Goal: Task Accomplishment & Management: Manage account settings

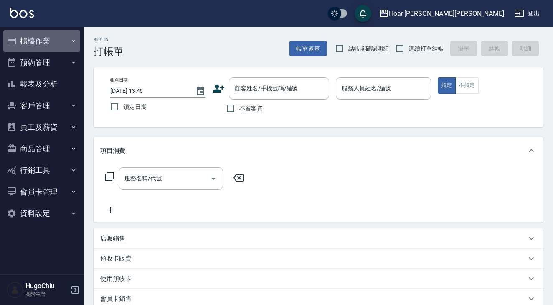
click at [19, 43] on button "櫃檯作業" at bounding box center [41, 41] width 77 height 22
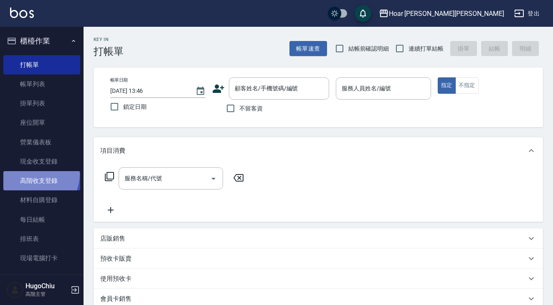
click at [34, 173] on link "高階收支登錄" at bounding box center [41, 180] width 77 height 19
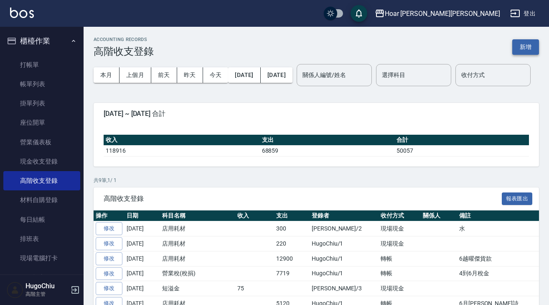
click at [526, 45] on button "新增" at bounding box center [525, 46] width 27 height 15
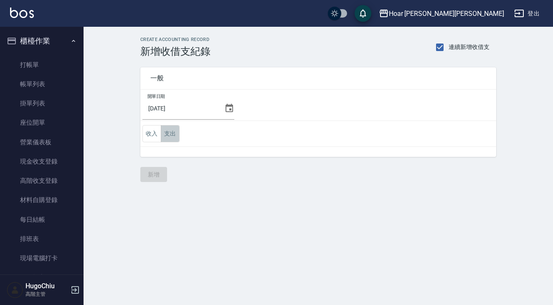
click at [175, 137] on button "支出" at bounding box center [170, 133] width 19 height 17
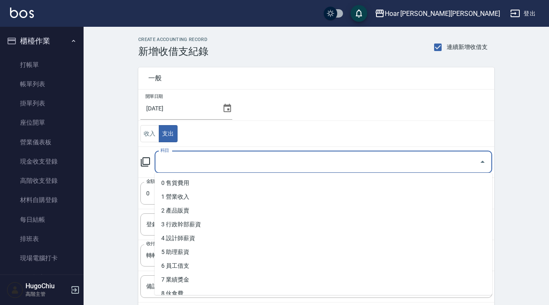
click at [178, 161] on input "科目" at bounding box center [316, 162] width 317 height 15
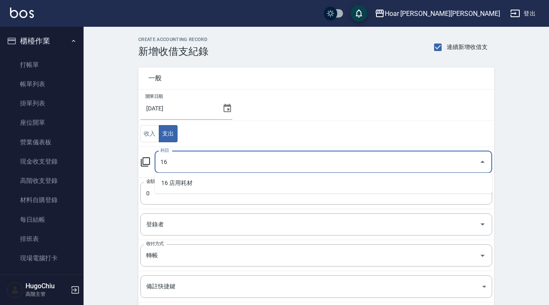
type input "16 店用耗材"
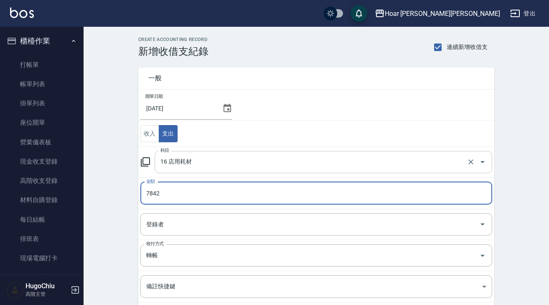
type input "7842"
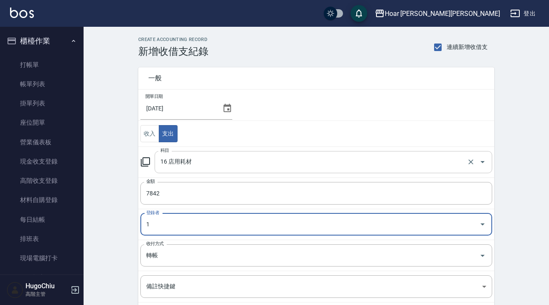
type input "HugoChiu-1"
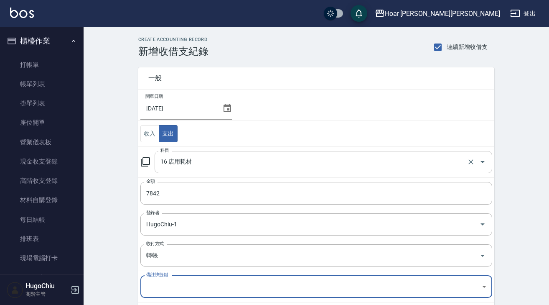
scroll to position [91, 0]
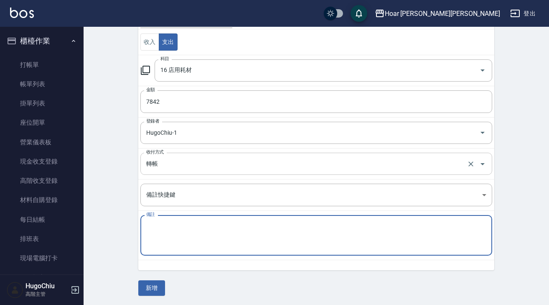
paste textarea "瀧川六月貨款"
type textarea "瀧川六月貨款"
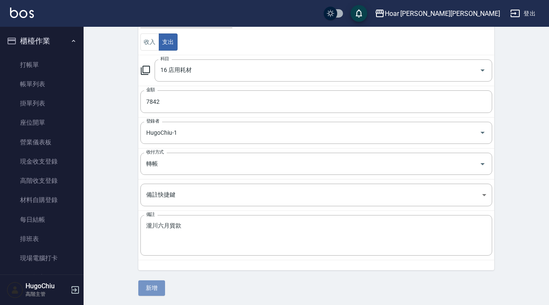
click at [162, 286] on button "新增" at bounding box center [151, 287] width 27 height 15
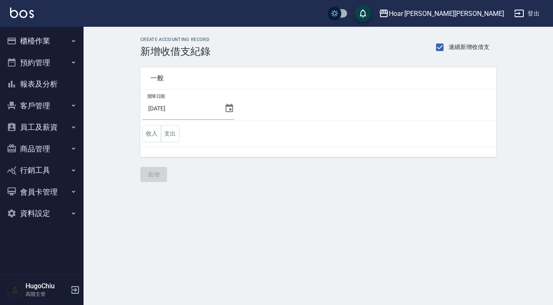
click at [29, 36] on button "櫃檯作業" at bounding box center [41, 41] width 77 height 22
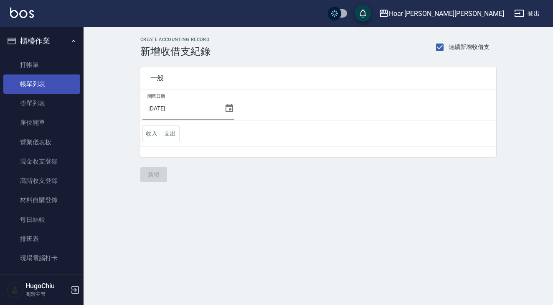
click at [28, 82] on link "帳單列表" at bounding box center [41, 83] width 77 height 19
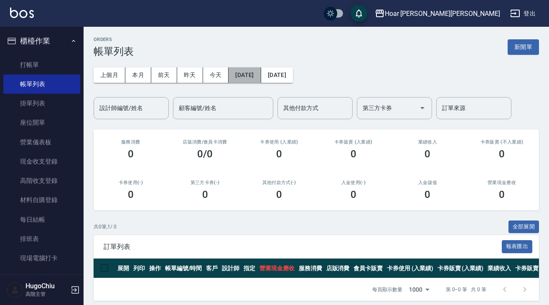
click at [257, 75] on button "[DATE]" at bounding box center [244, 74] width 32 height 15
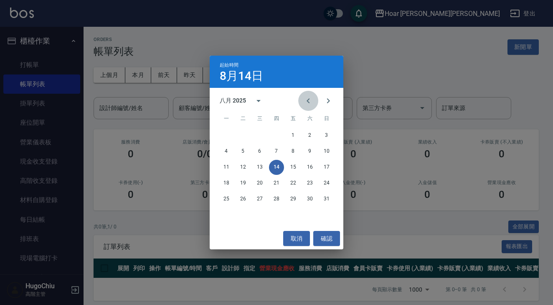
click at [309, 99] on icon "Previous month" at bounding box center [308, 101] width 10 height 10
click at [296, 152] on button "11" at bounding box center [293, 151] width 15 height 15
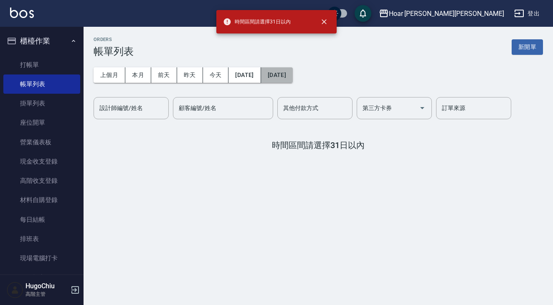
click at [293, 72] on button "[DATE]" at bounding box center [277, 74] width 32 height 15
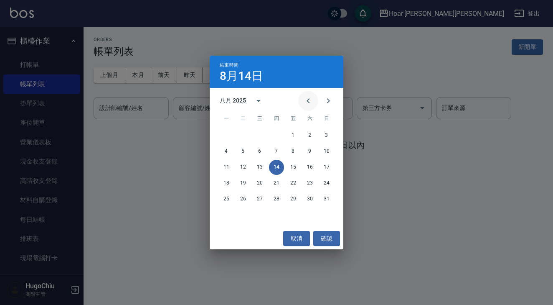
click at [307, 100] on icon "Previous month" at bounding box center [308, 101] width 10 height 10
click at [277, 196] on button "31" at bounding box center [276, 198] width 15 height 15
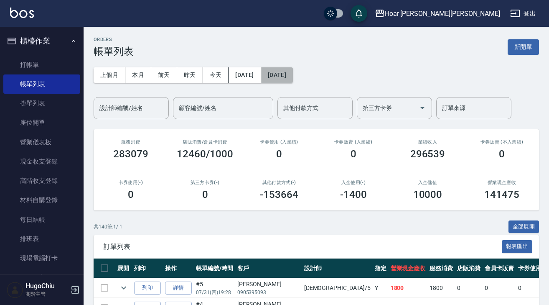
click at [292, 75] on button "2025/07/31" at bounding box center [277, 74] width 32 height 15
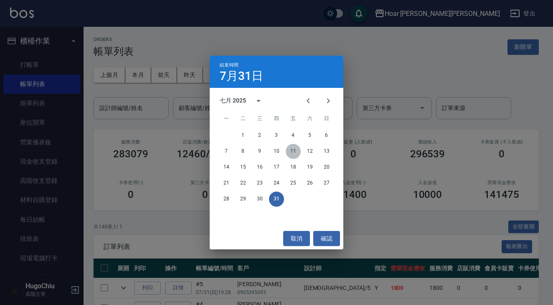
click at [293, 153] on button "11" at bounding box center [293, 151] width 15 height 15
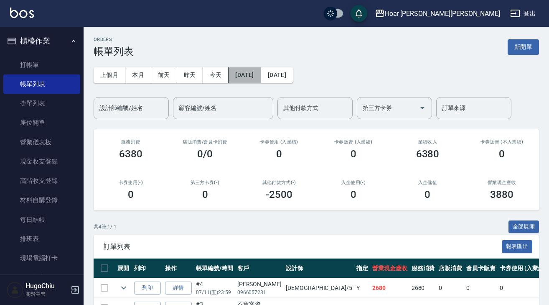
click at [240, 74] on button "2025/07/11" at bounding box center [244, 74] width 32 height 15
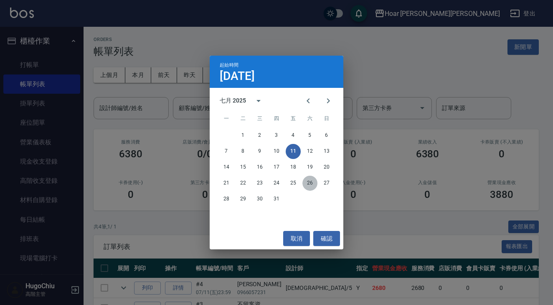
click at [306, 185] on button "26" at bounding box center [309, 182] width 15 height 15
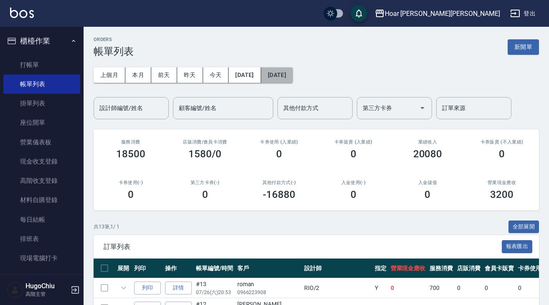
click at [289, 80] on button "[DATE]" at bounding box center [277, 74] width 32 height 15
drag, startPoint x: 305, startPoint y: 85, endPoint x: 303, endPoint y: 77, distance: 7.9
click at [305, 85] on div "上個月 本月 前天 昨天 今天 2025/07/26 2025/07/26 設計師編號/姓名 設計師編號/姓名 顧客編號/姓名 顧客編號/姓名 其他付款方式 …" at bounding box center [316, 88] width 445 height 62
click at [293, 77] on button "2025/07/26" at bounding box center [277, 74] width 32 height 15
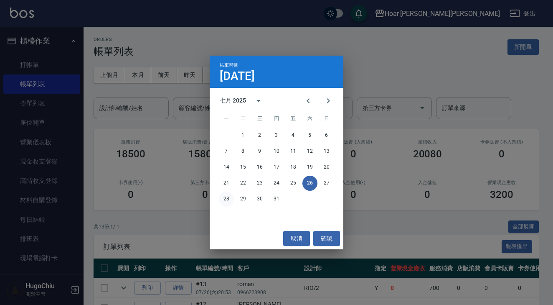
click at [229, 199] on button "28" at bounding box center [226, 198] width 15 height 15
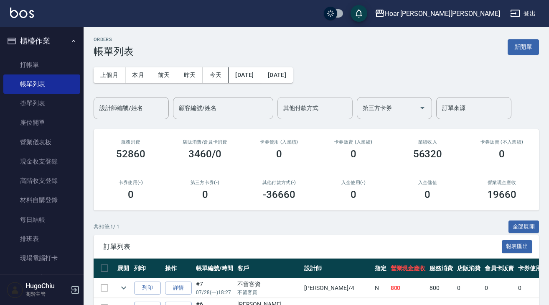
click at [312, 116] on div "其他付款方式" at bounding box center [314, 108] width 75 height 22
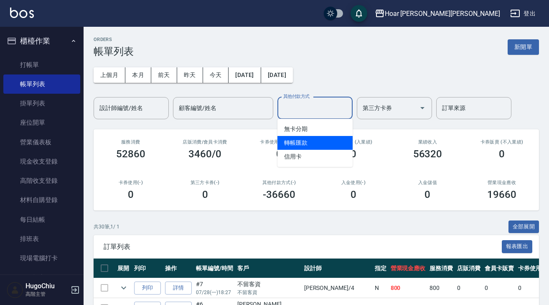
click at [300, 141] on span "轉帳匯款" at bounding box center [314, 143] width 75 height 14
type input "轉帳匯款"
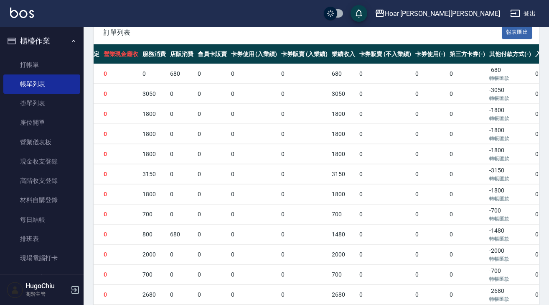
scroll to position [0, 285]
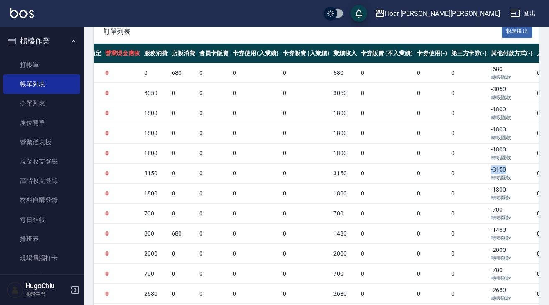
drag, startPoint x: 419, startPoint y: 171, endPoint x: 447, endPoint y: 178, distance: 28.0
click at [489, 171] on td "-3150 轉帳匯款" at bounding box center [512, 173] width 46 height 20
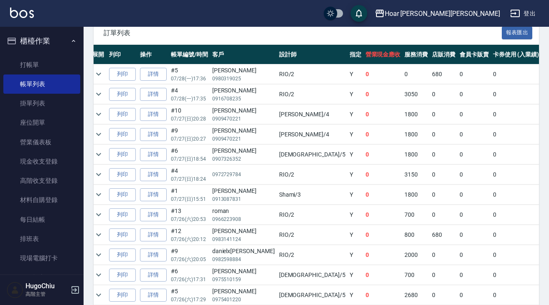
scroll to position [0, 19]
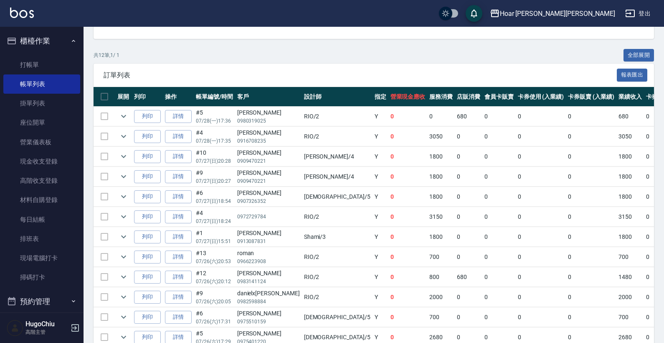
click at [107, 216] on td at bounding box center [105, 217] width 22 height 20
drag, startPoint x: 126, startPoint y: 218, endPoint x: 194, endPoint y: 230, distance: 69.4
click at [125, 218] on icon "expand row" at bounding box center [124, 216] width 10 height 10
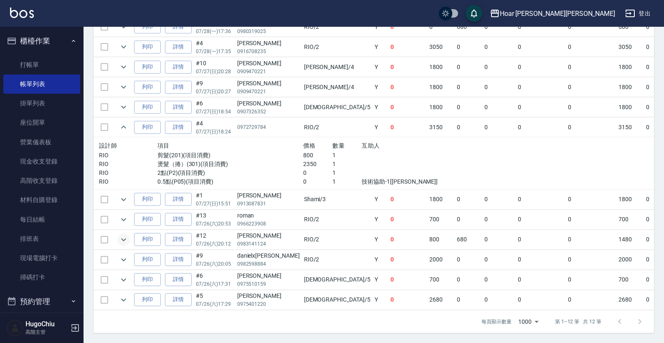
click at [127, 234] on icon "expand row" at bounding box center [124, 239] width 10 height 10
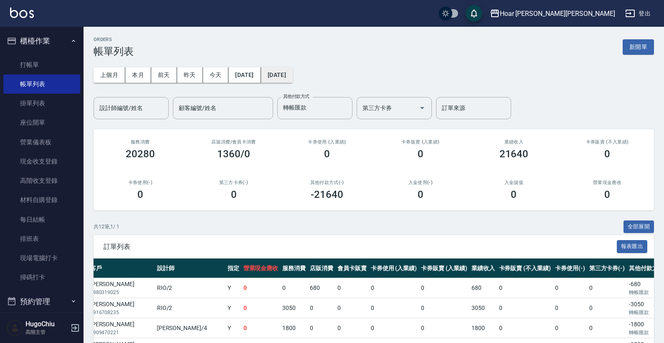
click at [293, 75] on button "[DATE]" at bounding box center [277, 74] width 32 height 15
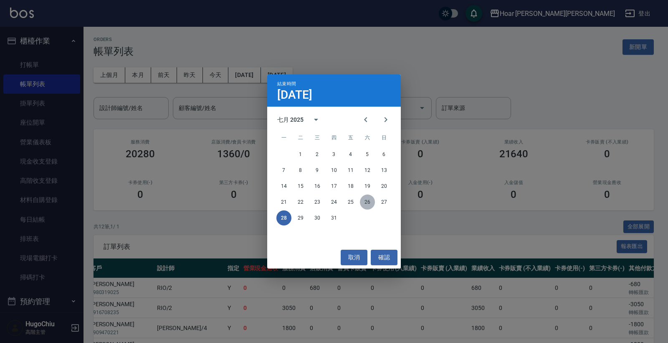
drag, startPoint x: 366, startPoint y: 203, endPoint x: 360, endPoint y: 203, distance: 5.9
click at [366, 203] on button "26" at bounding box center [367, 201] width 15 height 15
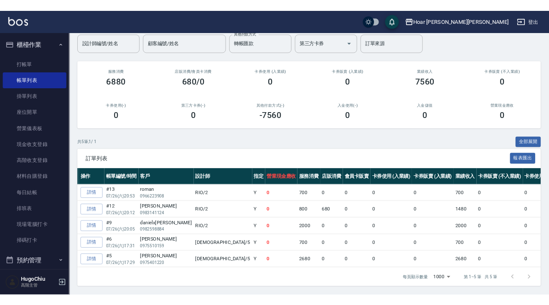
scroll to position [74, 0]
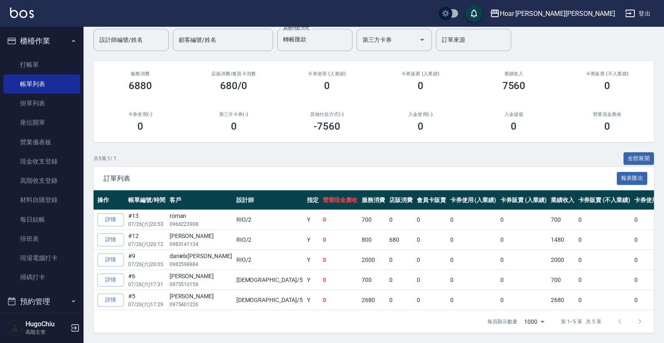
click at [187, 1] on div "Hoar 霍爾沙龍 登出" at bounding box center [332, 13] width 664 height 27
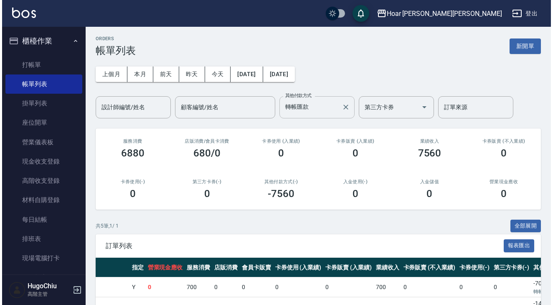
scroll to position [0, 0]
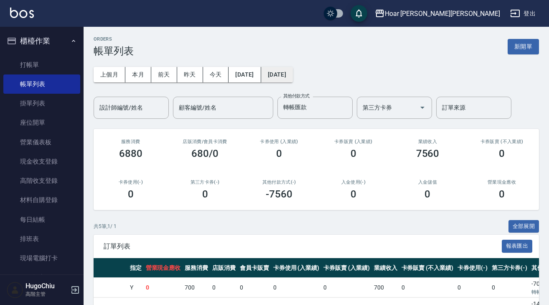
click at [293, 74] on button "2025/07/26" at bounding box center [277, 74] width 32 height 15
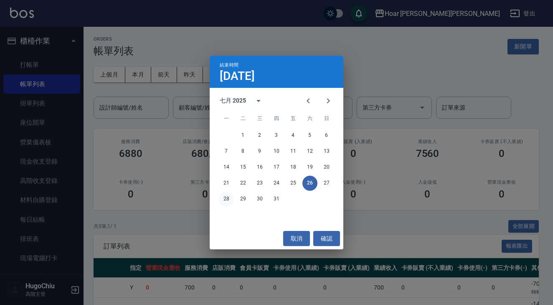
click at [233, 199] on button "28" at bounding box center [226, 198] width 15 height 15
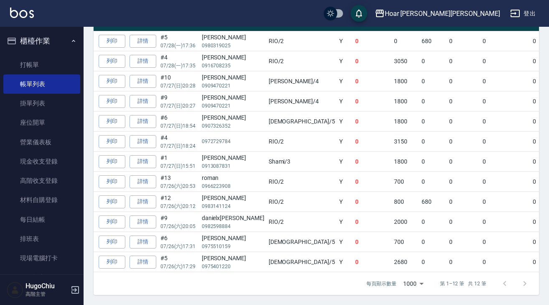
scroll to position [251, 0]
click at [149, 136] on link "詳情" at bounding box center [142, 141] width 27 height 13
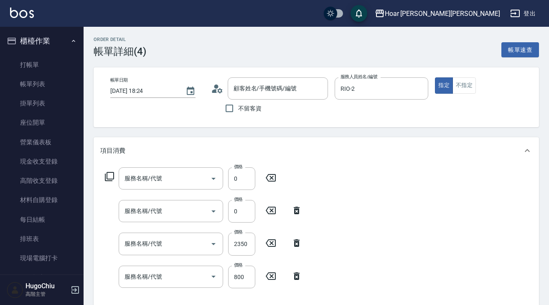
type input "2025/07/27 18:24"
type input "RIO-2"
type input "0.5點(P05)"
type input "2點(P2)"
type input "燙髮（捲）(301)"
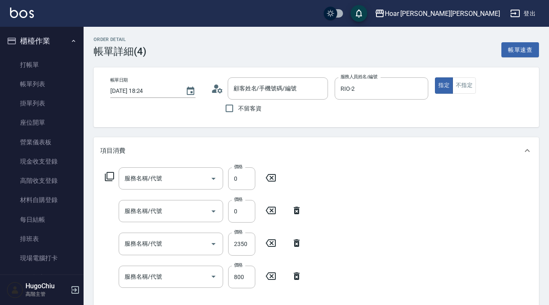
type input "剪髮(201)"
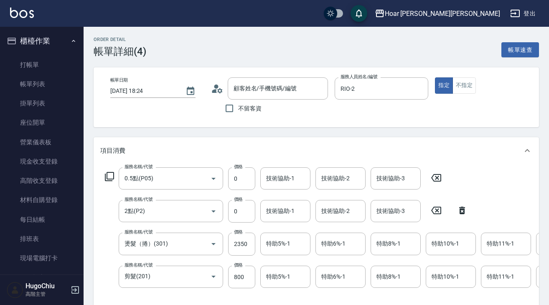
type input "/0972729784/"
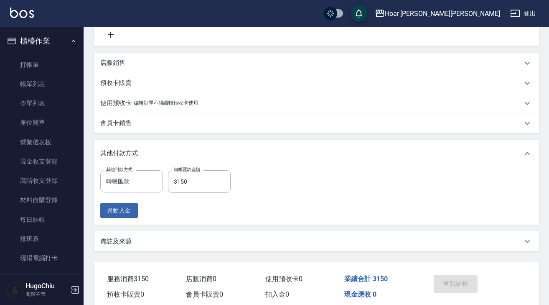
scroll to position [283, 0]
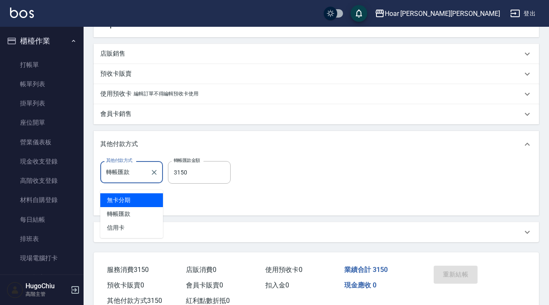
click at [145, 179] on input "轉帳匯款" at bounding box center [125, 172] width 43 height 15
click at [134, 218] on span "轉帳匯款" at bounding box center [131, 214] width 63 height 14
click at [130, 179] on input "轉帳匯款" at bounding box center [125, 172] width 43 height 15
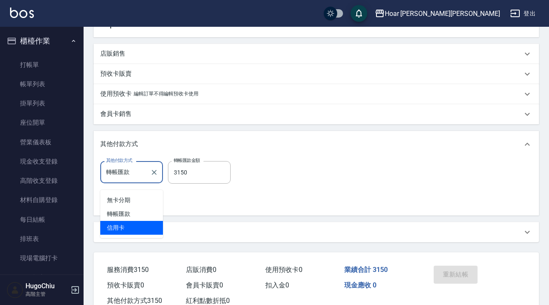
drag, startPoint x: 139, startPoint y: 222, endPoint x: 150, endPoint y: 216, distance: 13.3
click at [139, 222] on span "信用卡" at bounding box center [131, 228] width 63 height 14
type input "信用卡"
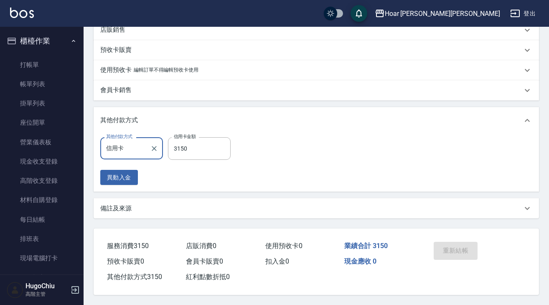
scroll to position [317, 0]
click at [437, 244] on div "重新結帳" at bounding box center [452, 256] width 44 height 36
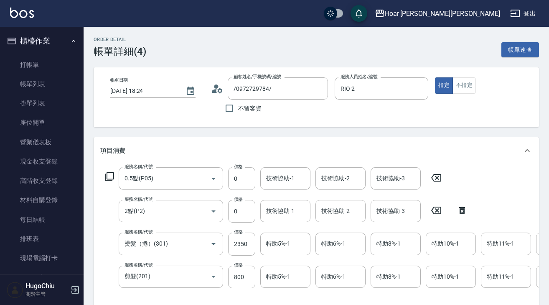
scroll to position [0, 0]
click at [42, 215] on link "每日結帳" at bounding box center [41, 219] width 77 height 19
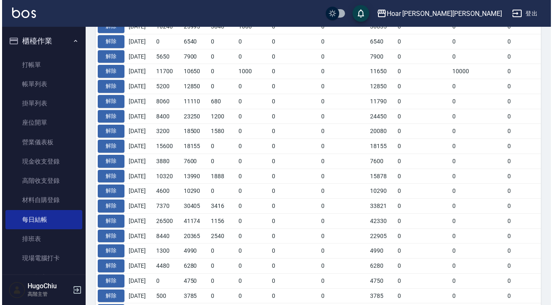
scroll to position [393, 0]
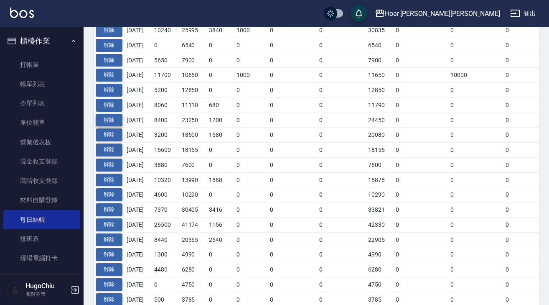
click at [116, 117] on button "解除" at bounding box center [109, 120] width 27 height 13
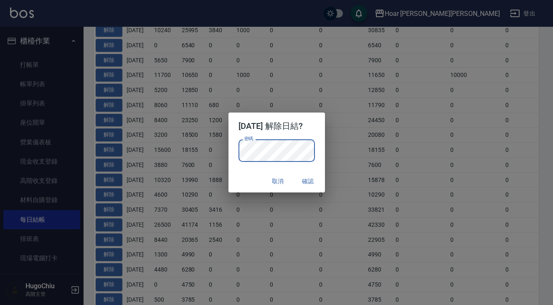
click at [321, 181] on button "確認" at bounding box center [308, 180] width 27 height 15
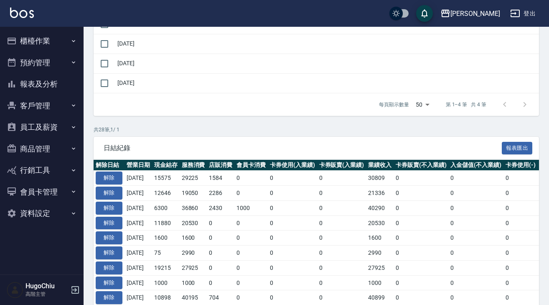
scroll to position [83, 0]
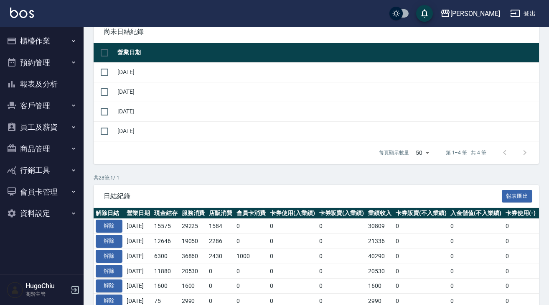
click at [53, 45] on button "櫃檯作業" at bounding box center [41, 41] width 77 height 22
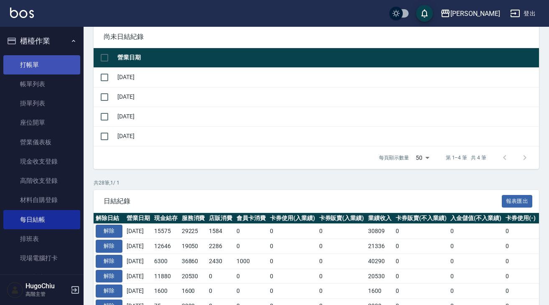
scroll to position [78, 0]
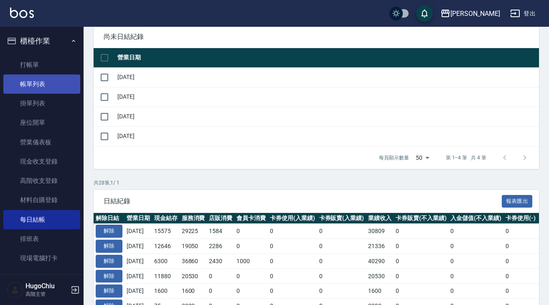
click at [47, 81] on link "帳單列表" at bounding box center [41, 83] width 77 height 19
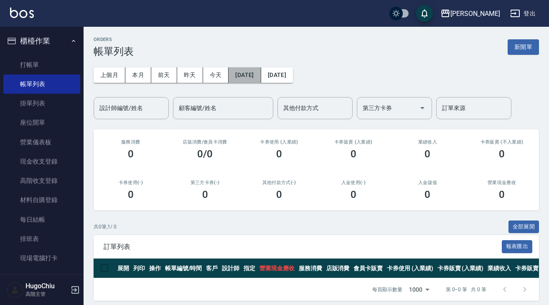
click at [244, 78] on button "[DATE]" at bounding box center [244, 74] width 32 height 15
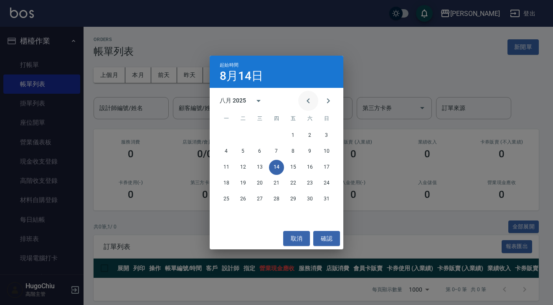
click at [308, 100] on icon "Previous month" at bounding box center [308, 100] width 3 height 5
click at [324, 183] on button "27" at bounding box center [326, 182] width 15 height 15
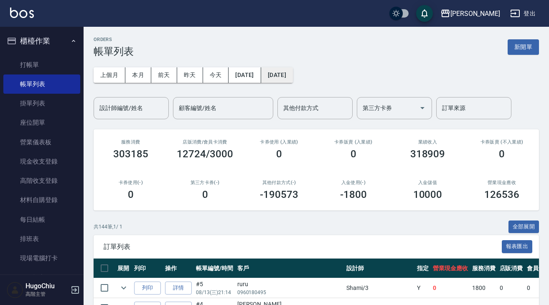
click at [293, 74] on button "[DATE]" at bounding box center [277, 74] width 32 height 15
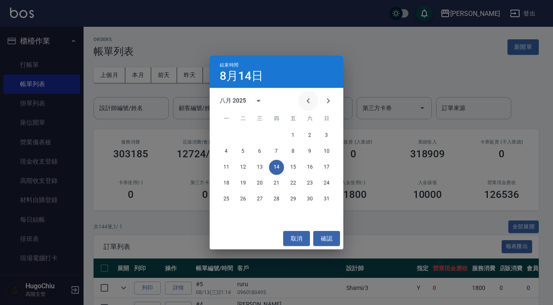
click at [315, 102] on button "Previous month" at bounding box center [308, 101] width 20 height 20
click at [325, 181] on button "27" at bounding box center [326, 182] width 15 height 15
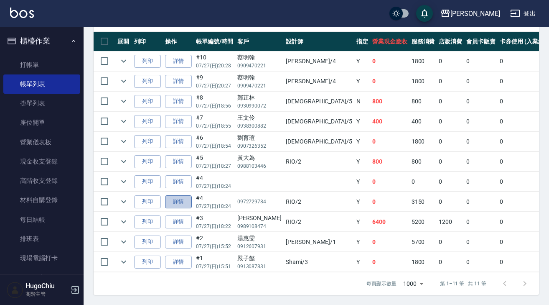
click at [174, 198] on link "詳情" at bounding box center [178, 201] width 27 height 13
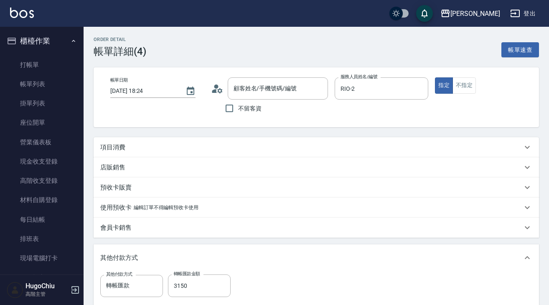
type input "2025/07/27 18:24"
type input "RIO-2"
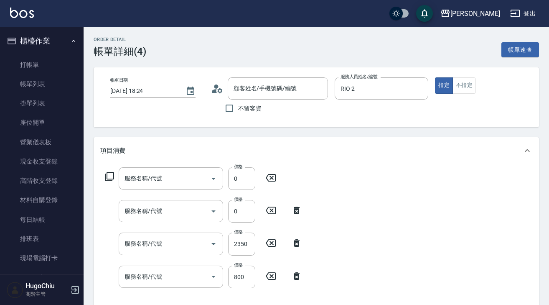
type input "/0972729784/"
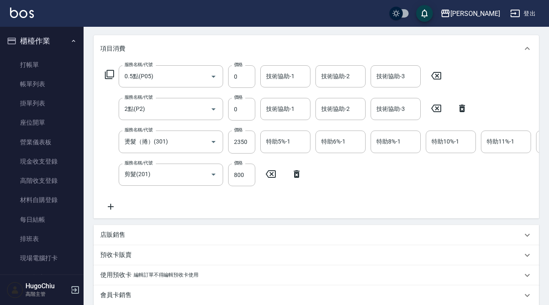
type input "0.5點(P05)"
type input "2點(P2)"
type input "燙髮（捲）(301)"
type input "剪髮(201)"
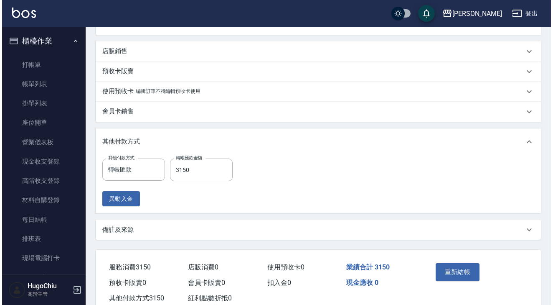
scroll to position [292, 0]
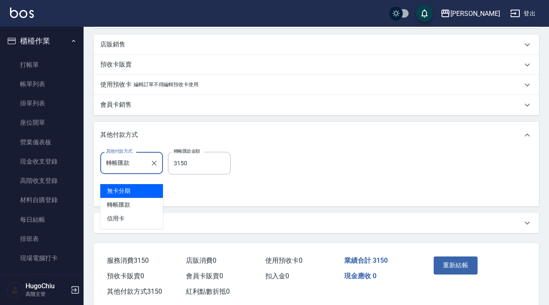
click at [141, 170] on input "轉帳匯款" at bounding box center [125, 162] width 43 height 15
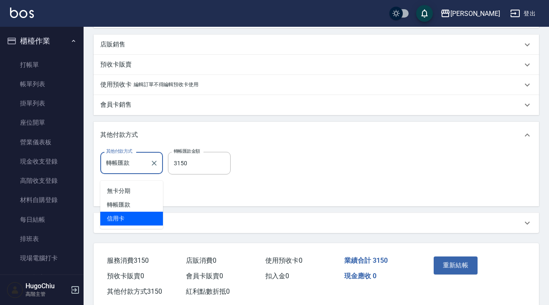
click at [140, 219] on span "信用卡" at bounding box center [131, 218] width 63 height 14
type input "信用卡"
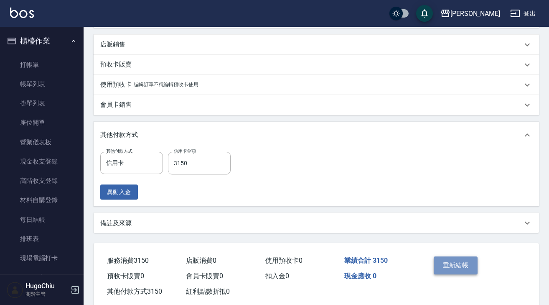
click at [436, 267] on button "重新結帳" at bounding box center [456, 265] width 44 height 18
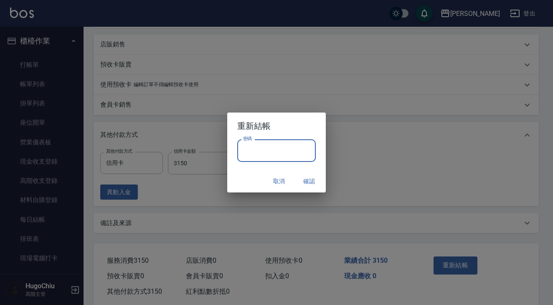
click at [308, 154] on input "密碼" at bounding box center [276, 150] width 79 height 23
type input "********"
click at [306, 175] on button "確認" at bounding box center [309, 180] width 27 height 15
click at [287, 180] on button "取消" at bounding box center [279, 180] width 27 height 15
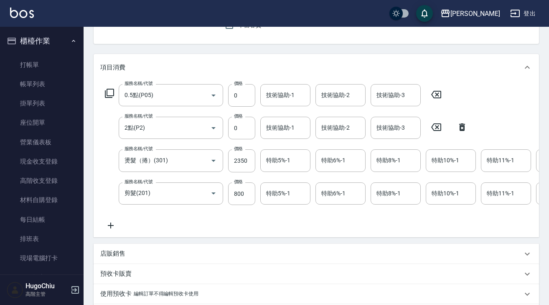
scroll to position [0, 0]
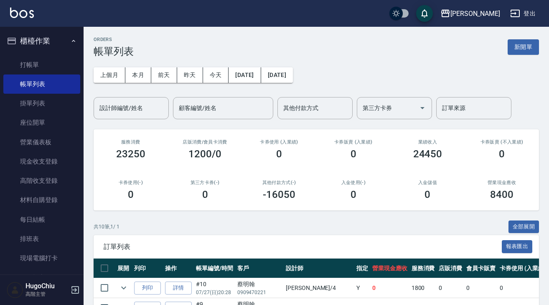
click at [127, 175] on div "卡券使用(-) 0" at bounding box center [131, 190] width 74 height 41
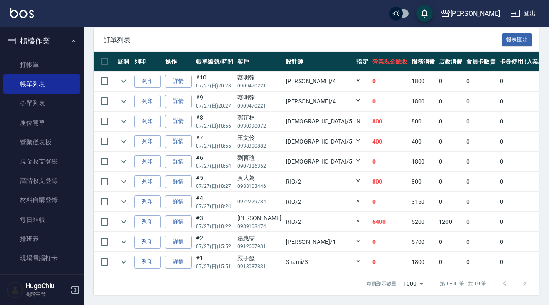
scroll to position [212, 0]
click at [122, 196] on icon "expand row" at bounding box center [124, 201] width 10 height 10
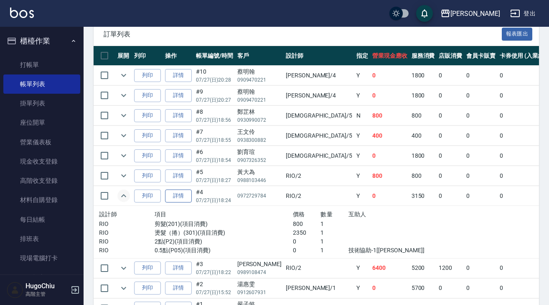
click at [182, 198] on link "詳情" at bounding box center [178, 195] width 27 height 13
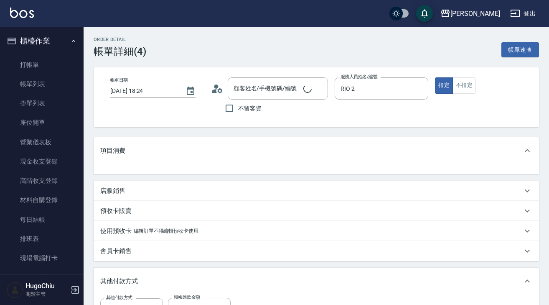
type input "/0972729784/"
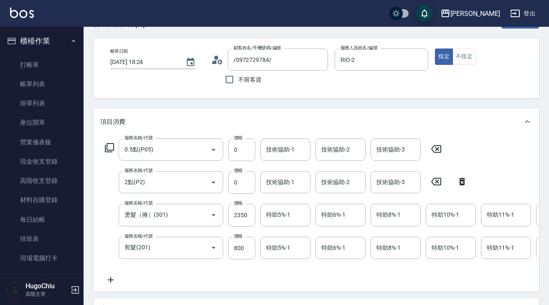
scroll to position [30, 0]
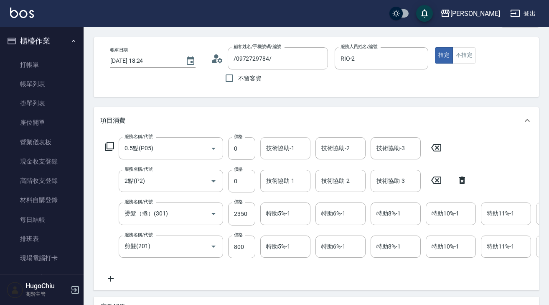
click at [288, 155] on input "技術協助-1" at bounding box center [285, 148] width 43 height 15
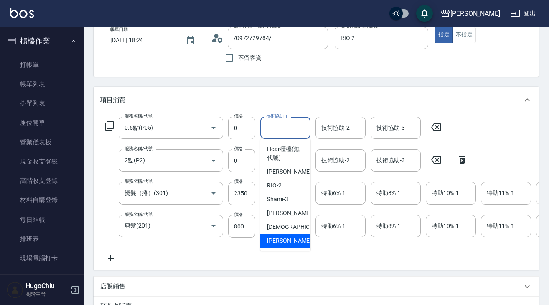
scroll to position [51, 0]
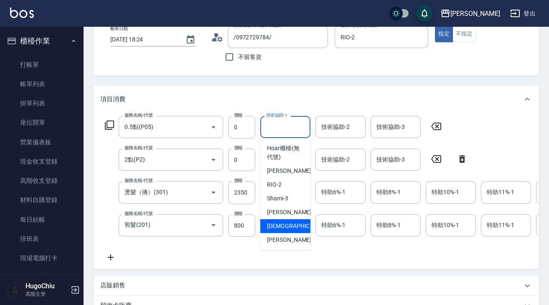
click at [509, 122] on div "服務名稱/代號 0.5點(P05) 服務名稱/代號 價格 0 價格 技術協助-1 技術協助-1 技術協助-2 技術協助-2 技術協助-3 技術協助-3 服務名…" at bounding box center [369, 189] width 538 height 146
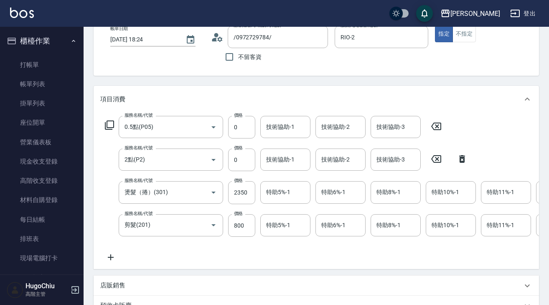
click at [466, 161] on icon at bounding box center [462, 159] width 21 height 10
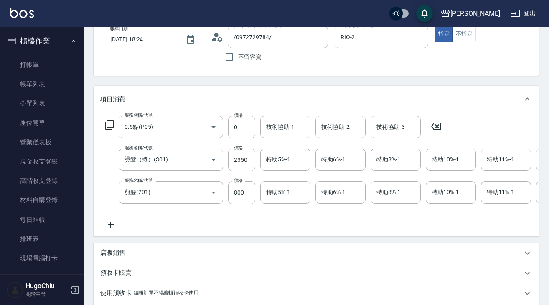
scroll to position [0, 0]
click at [426, 125] on icon at bounding box center [436, 126] width 21 height 10
click at [278, 222] on div "服務名稱/代號 服務名稱/代號 服務名稱/代號 燙髮（捲）(301) 服務名稱/代號 價格 2350 價格 特助5%-1 特助5%-1 特助6%-1 特助6%…" at bounding box center [369, 172] width 538 height 113
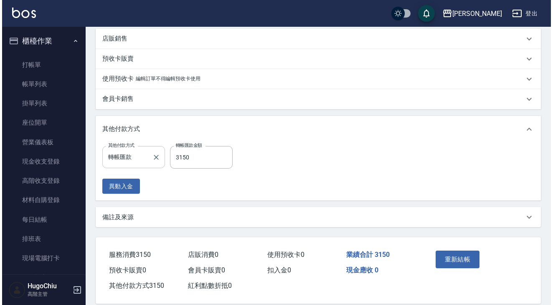
scroll to position [267, 0]
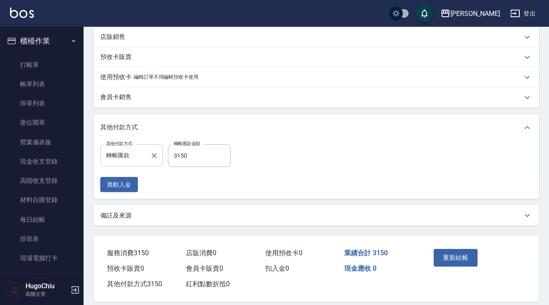
click at [146, 162] on input "轉帳匯款" at bounding box center [125, 155] width 43 height 15
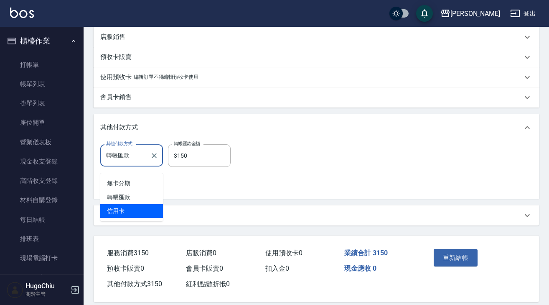
click at [137, 211] on span "信用卡" at bounding box center [131, 211] width 63 height 14
type input "信用卡"
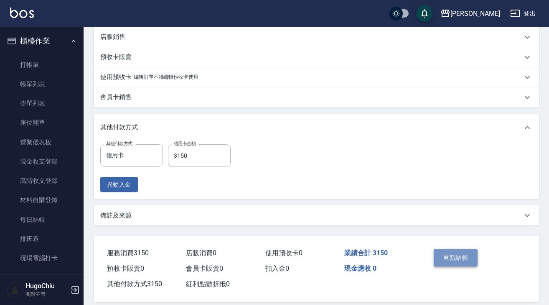
click at [449, 259] on button "重新結帳" at bounding box center [456, 258] width 44 height 18
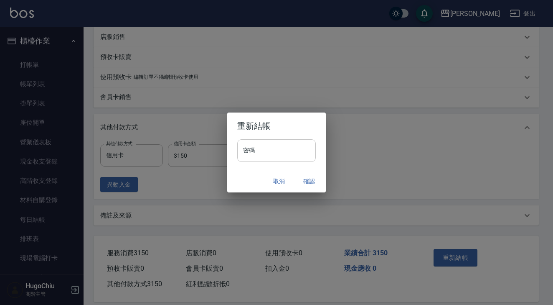
click at [288, 152] on input "密碼" at bounding box center [276, 150] width 79 height 23
type input "********"
click at [314, 183] on button "確認" at bounding box center [309, 180] width 27 height 15
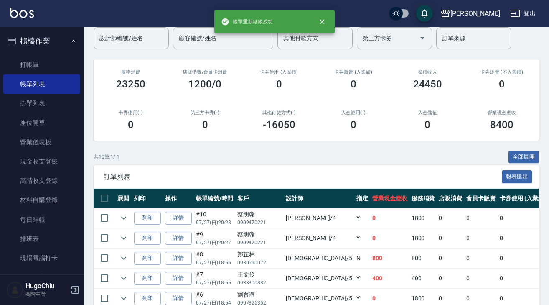
scroll to position [76, 0]
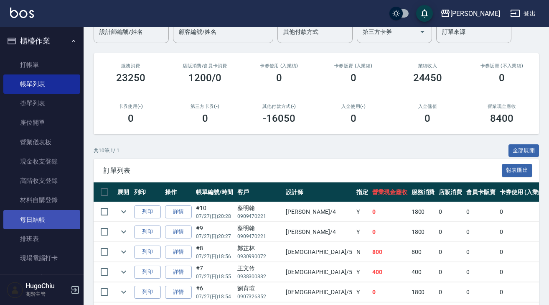
click at [31, 210] on link "每日結帳" at bounding box center [41, 219] width 77 height 19
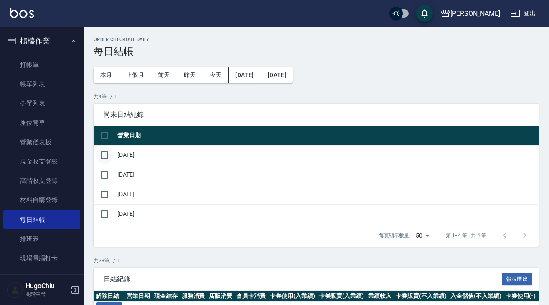
click at [101, 151] on input "checkbox" at bounding box center [105, 155] width 18 height 18
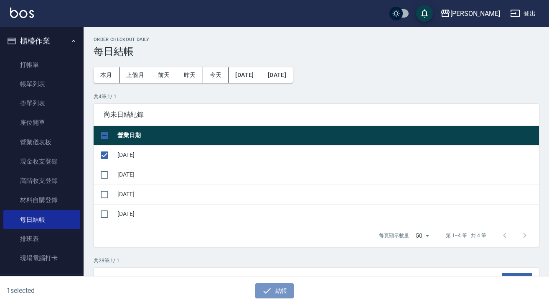
drag, startPoint x: 276, startPoint y: 292, endPoint x: 289, endPoint y: 247, distance: 47.5
click at [276, 292] on button "結帳" at bounding box center [274, 290] width 39 height 15
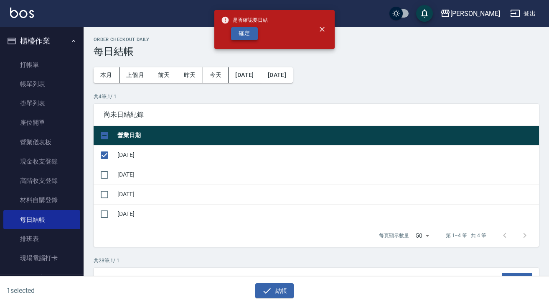
click at [250, 33] on button "確定" at bounding box center [244, 33] width 27 height 13
checkbox input "false"
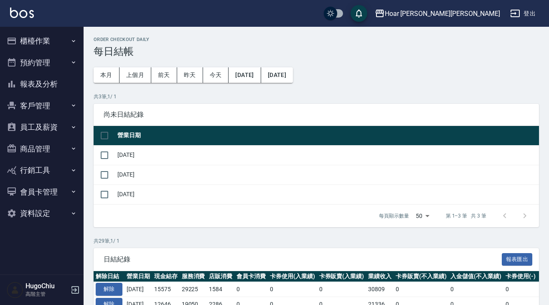
click at [451, 0] on div "Hoar [PERSON_NAME][PERSON_NAME] 登出" at bounding box center [274, 13] width 549 height 27
click at [25, 31] on button "櫃檯作業" at bounding box center [41, 41] width 77 height 22
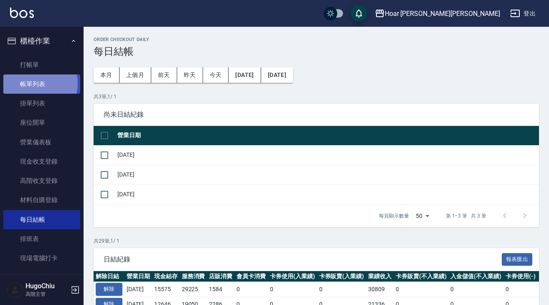
drag, startPoint x: 32, startPoint y: 83, endPoint x: 60, endPoint y: 82, distance: 28.0
click at [33, 83] on link "帳單列表" at bounding box center [41, 83] width 77 height 19
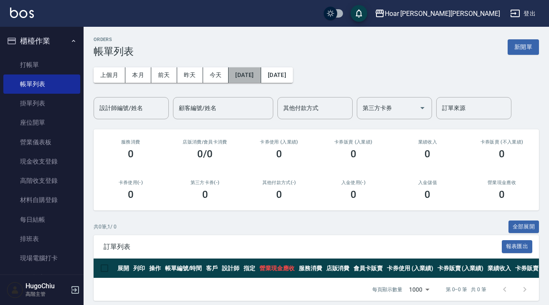
click at [261, 77] on button "[DATE]" at bounding box center [244, 74] width 32 height 15
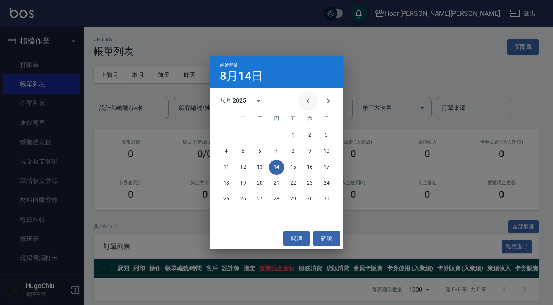
click at [311, 103] on icon "Previous month" at bounding box center [308, 101] width 10 height 10
click at [313, 181] on button "26" at bounding box center [309, 182] width 15 height 15
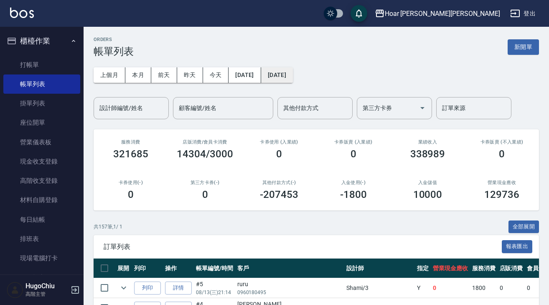
click at [293, 80] on button "[DATE]" at bounding box center [277, 74] width 32 height 15
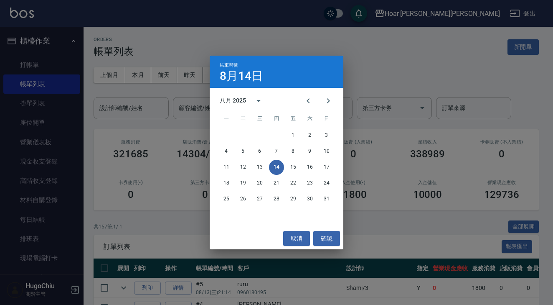
drag, startPoint x: 310, startPoint y: 99, endPoint x: 322, endPoint y: 133, distance: 35.7
click at [310, 99] on icon "Previous month" at bounding box center [308, 101] width 10 height 10
click at [225, 202] on button "28" at bounding box center [226, 198] width 15 height 15
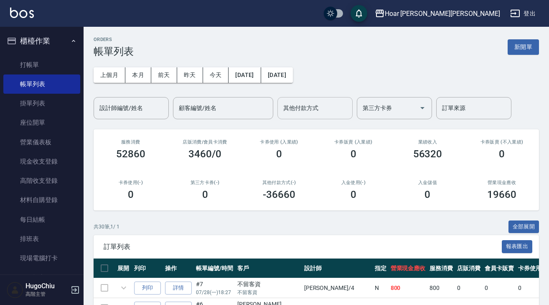
click at [333, 112] on input "其他付款方式" at bounding box center [315, 108] width 68 height 15
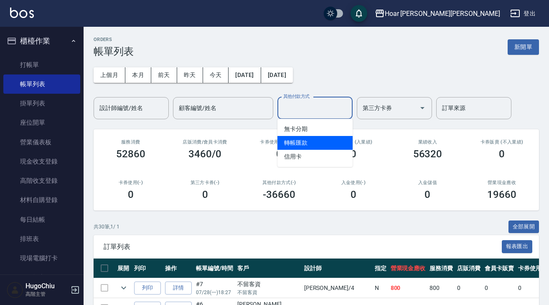
click at [315, 142] on span "轉帳匯款" at bounding box center [314, 143] width 75 height 14
type input "轉帳匯款"
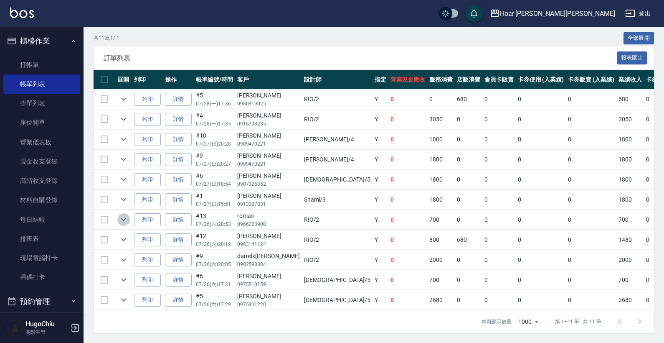
click at [125, 214] on icon "expand row" at bounding box center [124, 219] width 10 height 10
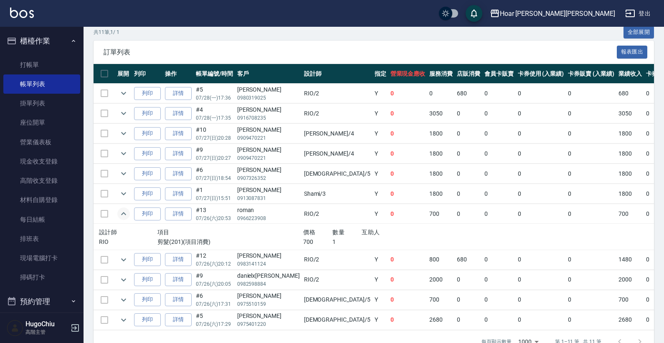
click at [124, 212] on icon "expand row" at bounding box center [123, 213] width 5 height 3
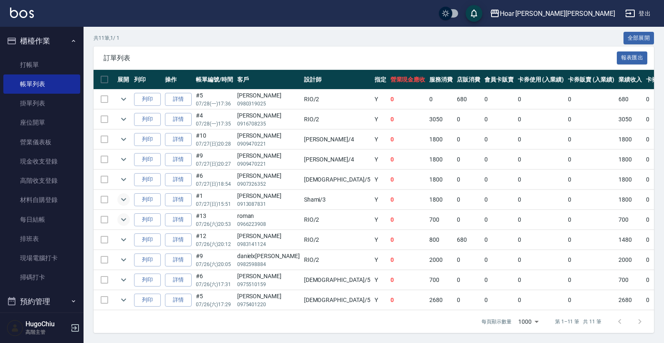
click at [121, 194] on icon "expand row" at bounding box center [124, 199] width 10 height 10
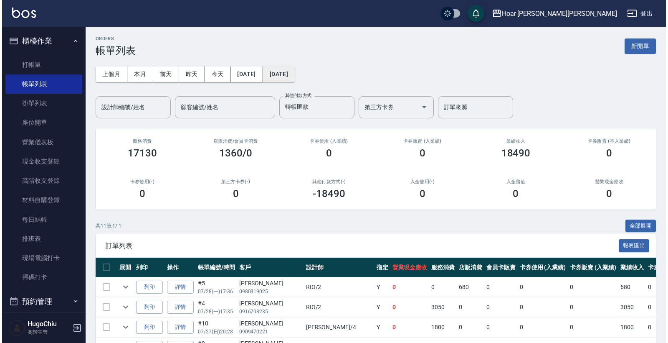
scroll to position [0, 0]
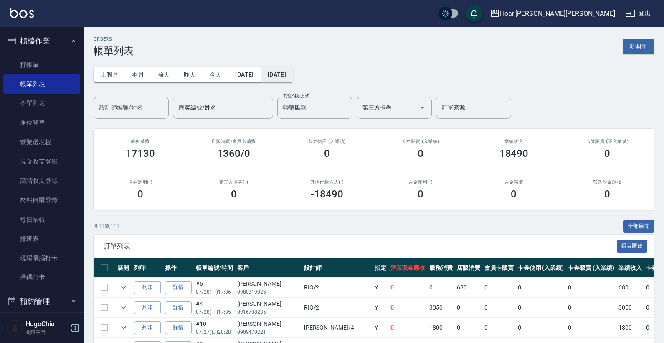
click at [293, 77] on button "2025/07/28" at bounding box center [277, 74] width 32 height 15
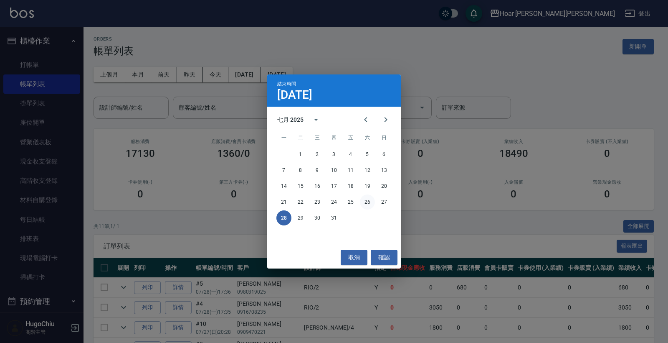
click at [366, 201] on button "26" at bounding box center [367, 201] width 15 height 15
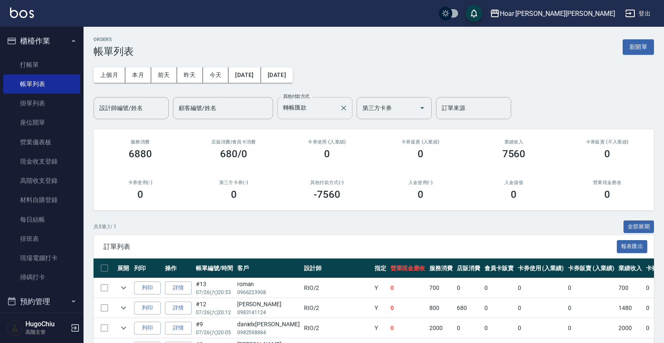
click at [345, 110] on icon "Clear" at bounding box center [344, 108] width 8 height 8
click at [328, 112] on input "其他付款方式" at bounding box center [315, 108] width 68 height 15
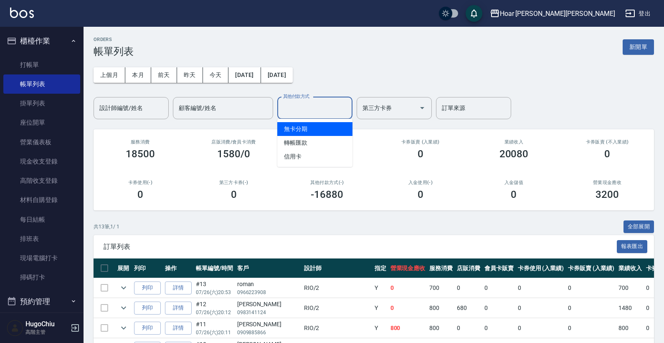
click at [348, 97] on div "其他付款方式" at bounding box center [314, 108] width 75 height 22
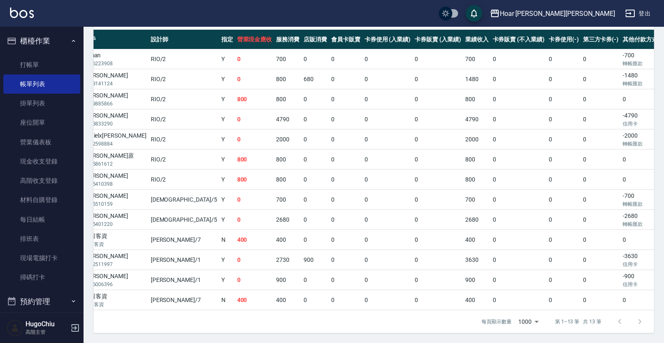
scroll to position [0, 154]
drag, startPoint x: 565, startPoint y: 130, endPoint x: 548, endPoint y: 127, distance: 17.3
click at [553, 129] on td "-2000 轉帳匯款" at bounding box center [643, 139] width 46 height 20
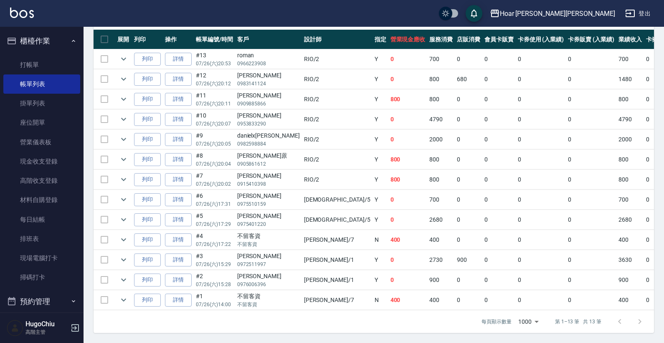
scroll to position [0, 0]
click at [187, 255] on link "詳情" at bounding box center [178, 259] width 27 height 13
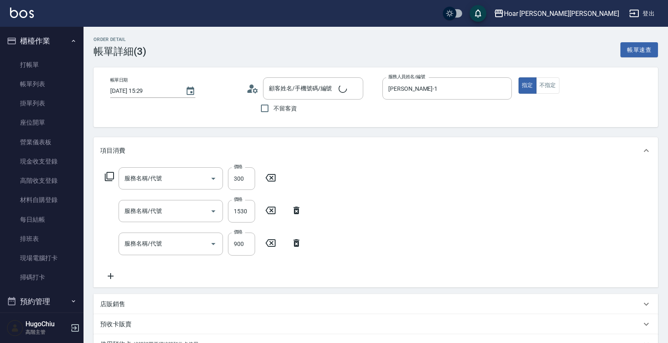
type input "2025/07/26 15:29"
type input "Hugo-1"
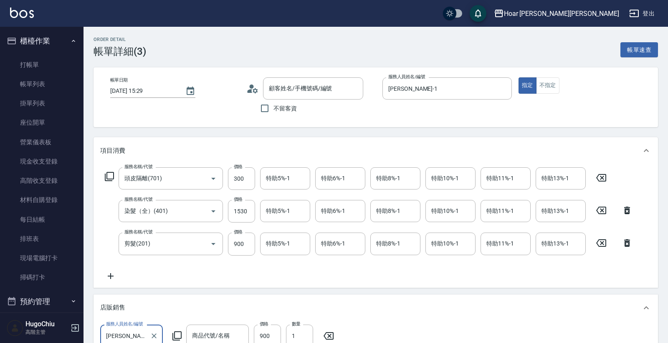
type input "頭皮隔離(701)"
type input "染髮（全）(401)"
type input "剪髮(201)"
type input "陳映志/0972511997/"
type input "風in"
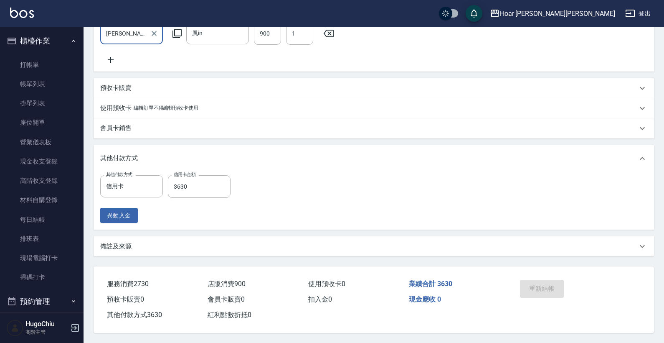
scroll to position [280, 0]
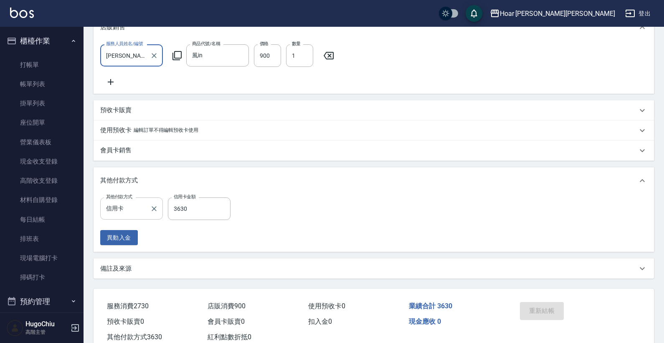
click at [146, 216] on input "信用卡" at bounding box center [125, 208] width 43 height 15
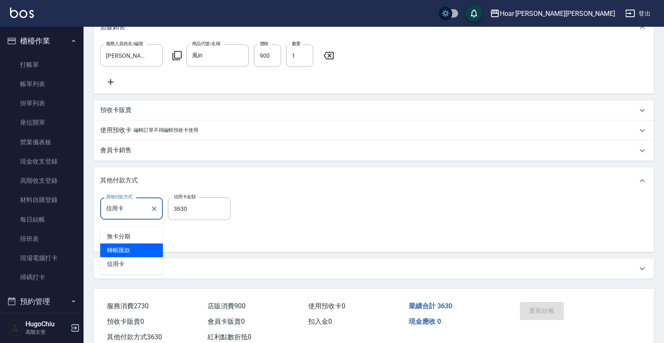
click at [129, 254] on span "轉帳匯款" at bounding box center [131, 250] width 63 height 14
type input "轉帳匯款"
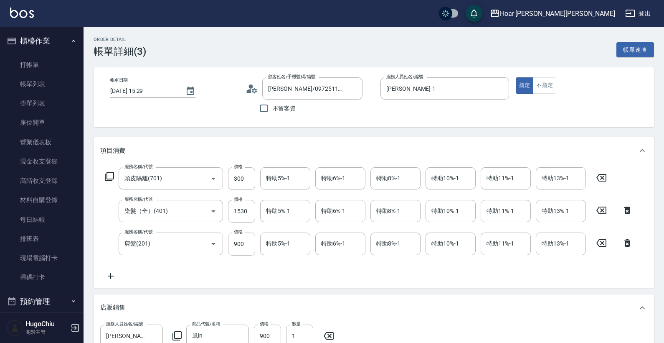
scroll to position [0, 0]
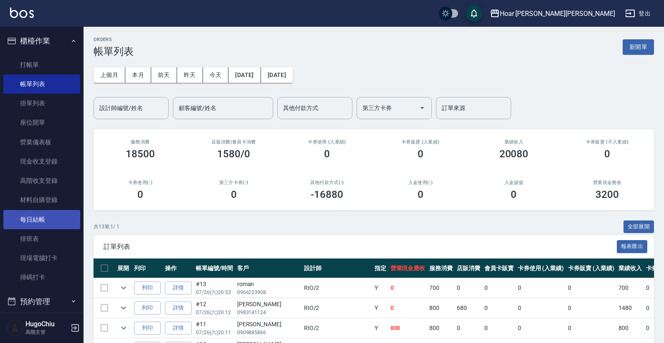
click at [49, 217] on link "每日結帳" at bounding box center [41, 219] width 77 height 19
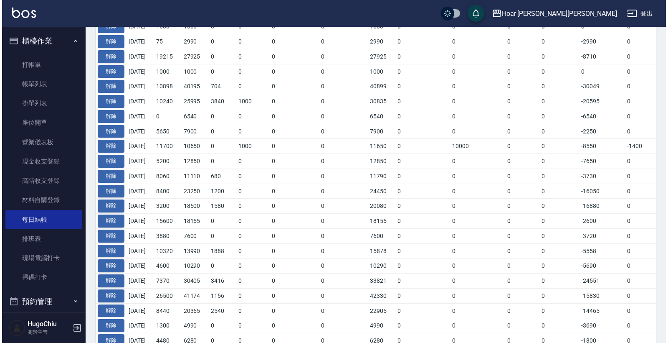
scroll to position [322, 0]
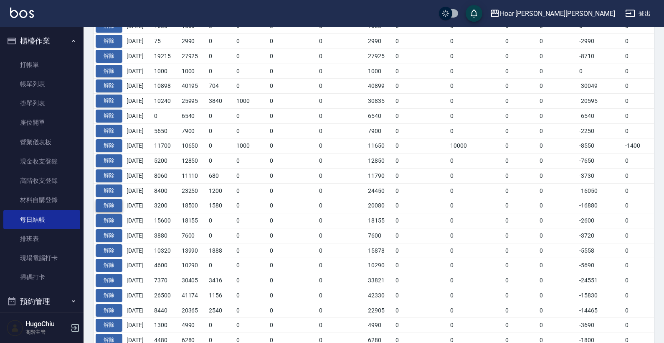
click at [117, 200] on button "解除" at bounding box center [109, 205] width 27 height 13
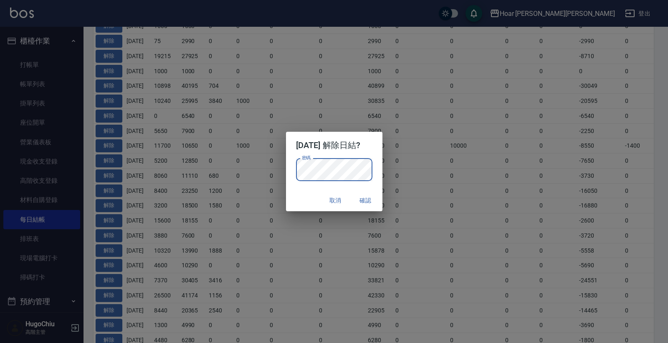
click at [371, 199] on button "確認" at bounding box center [366, 200] width 27 height 15
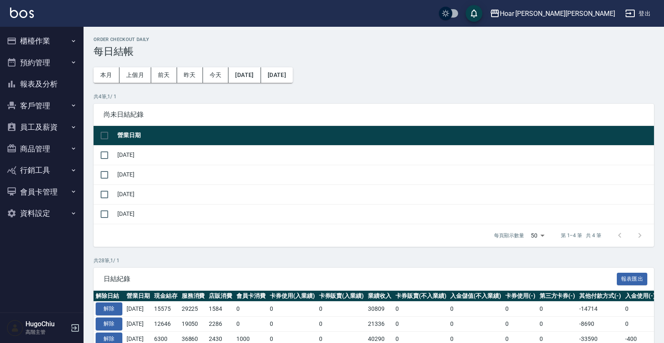
drag, startPoint x: 36, startPoint y: 41, endPoint x: 40, endPoint y: 53, distance: 13.3
click at [36, 41] on button "櫃檯作業" at bounding box center [41, 41] width 77 height 22
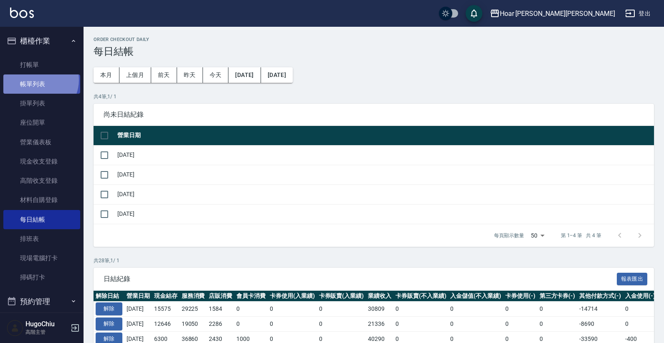
click at [38, 79] on link "帳單列表" at bounding box center [41, 83] width 77 height 19
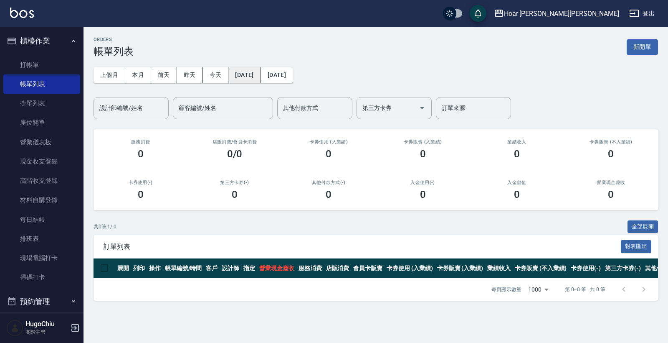
click at [260, 78] on button "[DATE]" at bounding box center [244, 74] width 32 height 15
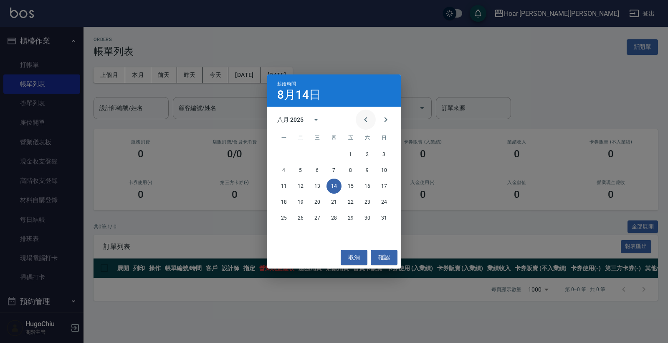
drag, startPoint x: 365, startPoint y: 118, endPoint x: 357, endPoint y: 117, distance: 8.0
click at [365, 118] on icon "Previous month" at bounding box center [366, 119] width 10 height 10
click at [370, 200] on button "26" at bounding box center [367, 201] width 15 height 15
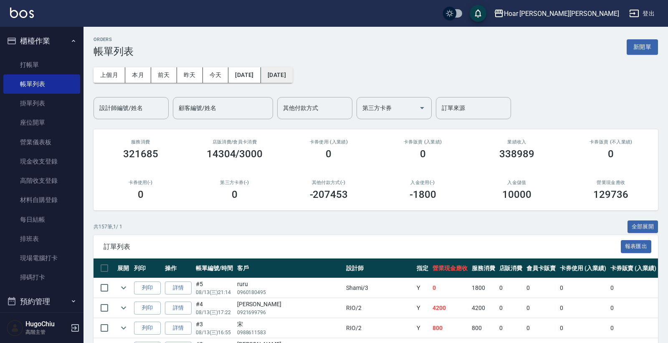
drag, startPoint x: 309, startPoint y: 86, endPoint x: 308, endPoint y: 70, distance: 15.5
click at [293, 70] on button "2025/08/14" at bounding box center [277, 74] width 32 height 15
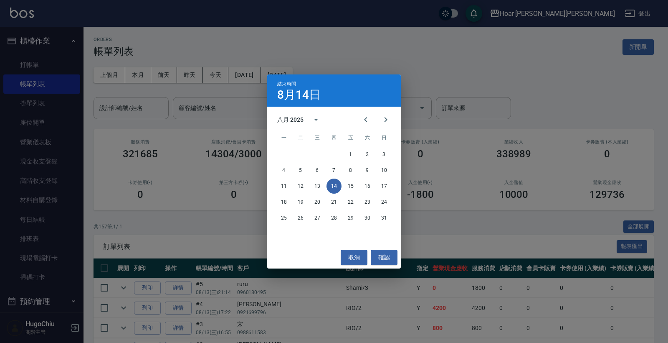
click at [305, 74] on div "結束時間 8月14日 八月 2025 一 二 三 四 五 六 日 1 2 3 4 5 6 7 8 9 10 11 12 13 14 15 16 17 18 1…" at bounding box center [334, 171] width 668 height 343
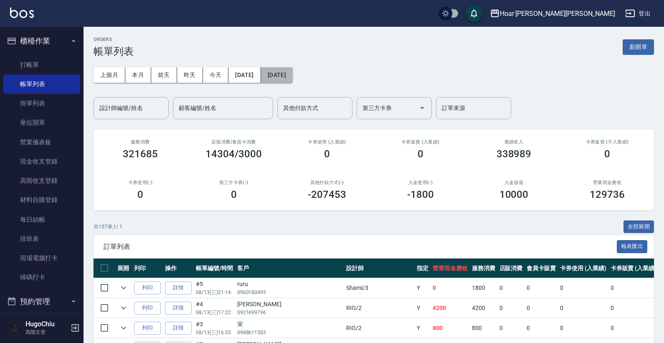
click at [293, 75] on button "2025/08/14" at bounding box center [277, 74] width 32 height 15
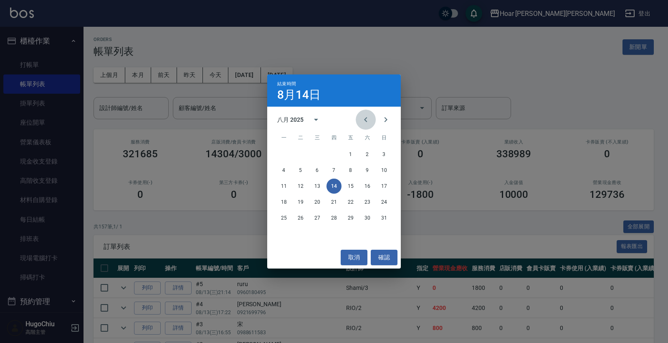
drag, startPoint x: 367, startPoint y: 122, endPoint x: 375, endPoint y: 139, distance: 18.9
click at [367, 122] on icon "Previous month" at bounding box center [366, 119] width 10 height 10
click at [374, 203] on button "26" at bounding box center [367, 201] width 15 height 15
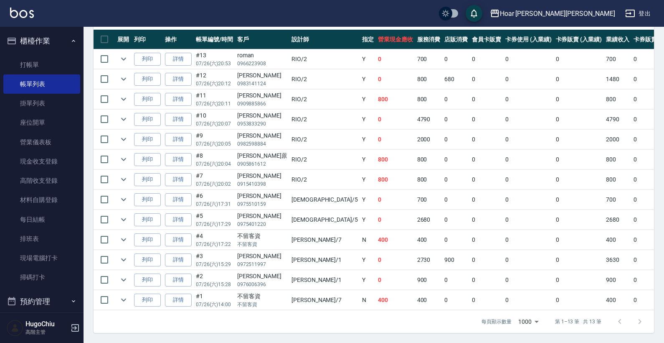
scroll to position [231, 0]
click at [176, 256] on link "詳情" at bounding box center [178, 259] width 27 height 13
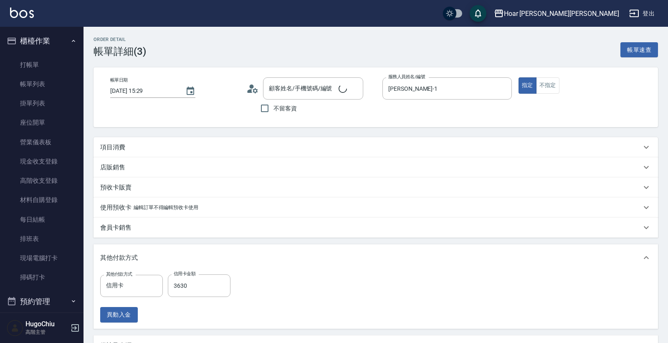
type input "2025/07/26 15:29"
type input "Hugo-1"
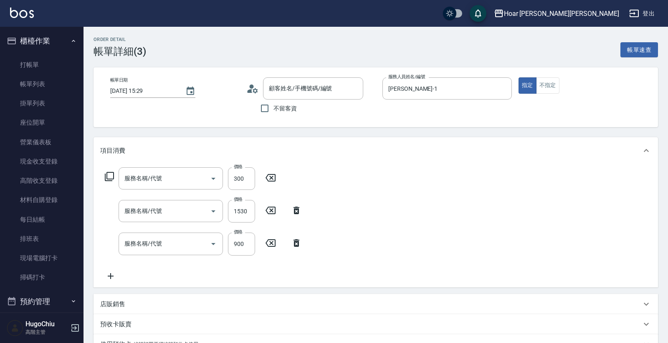
type input "陳映志/0972511997/"
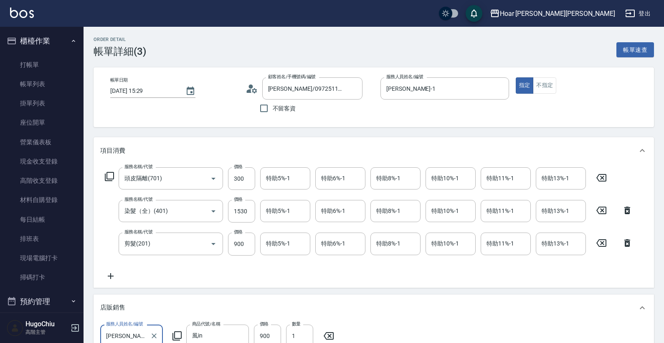
type input "頭皮隔離(701)"
type input "染髮（全）(401)"
type input "剪髮(201)"
type input "風in"
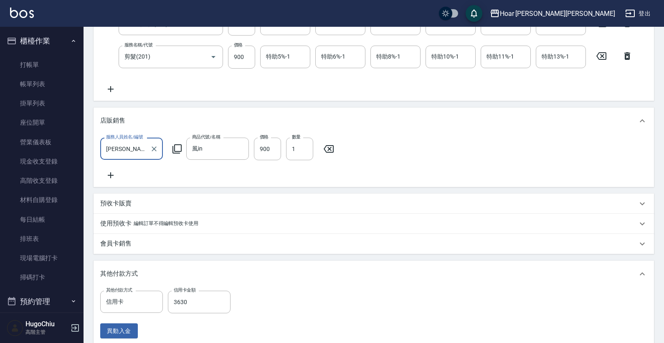
scroll to position [202, 0]
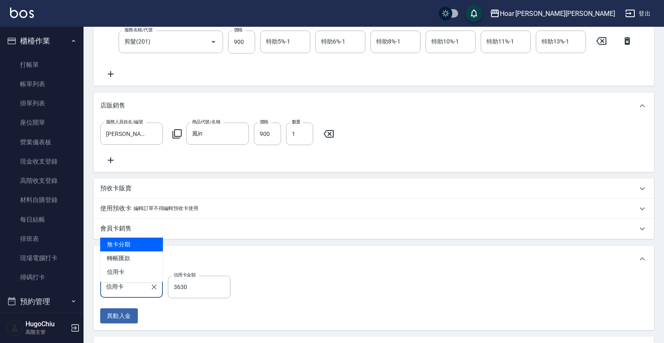
click at [144, 294] on input "信用卡" at bounding box center [125, 286] width 43 height 15
click at [133, 258] on span "轉帳匯款" at bounding box center [131, 258] width 63 height 14
type input "轉帳匯款"
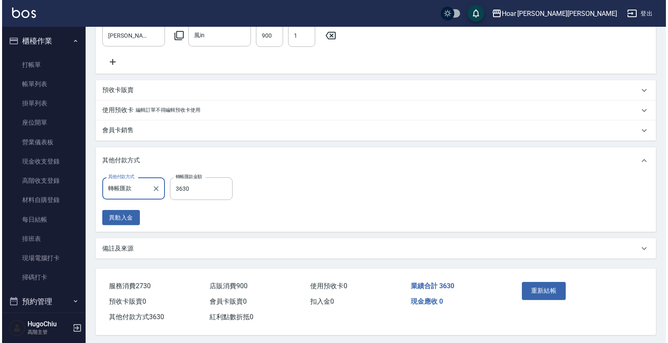
scroll to position [310, 0]
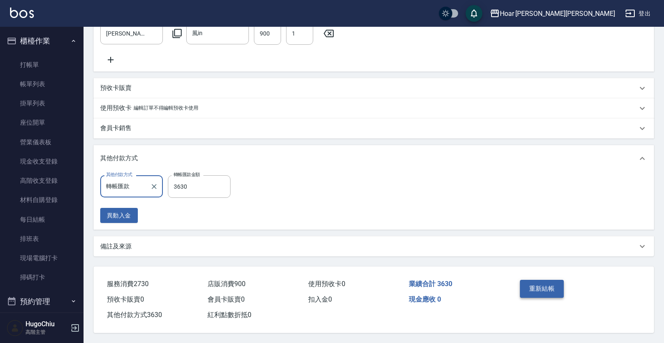
click at [542, 291] on button "重新結帳" at bounding box center [542, 288] width 44 height 18
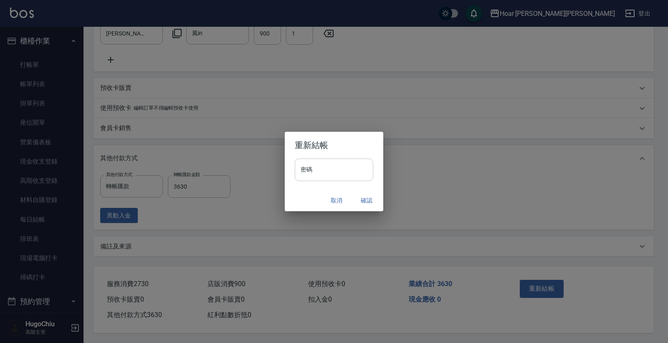
click at [350, 169] on input "密碼" at bounding box center [334, 169] width 79 height 23
type input "********"
click at [369, 197] on button "確認" at bounding box center [366, 200] width 27 height 15
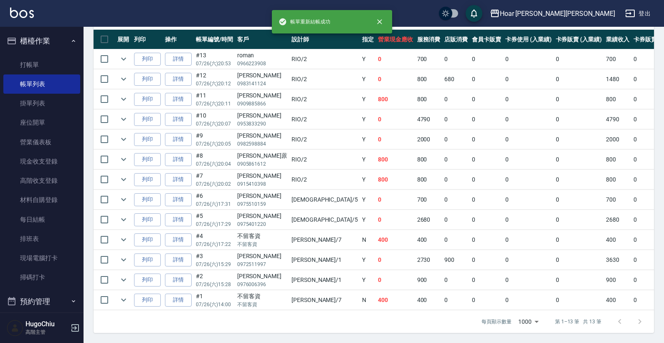
scroll to position [234, 0]
click at [185, 274] on link "詳情" at bounding box center [178, 279] width 27 height 13
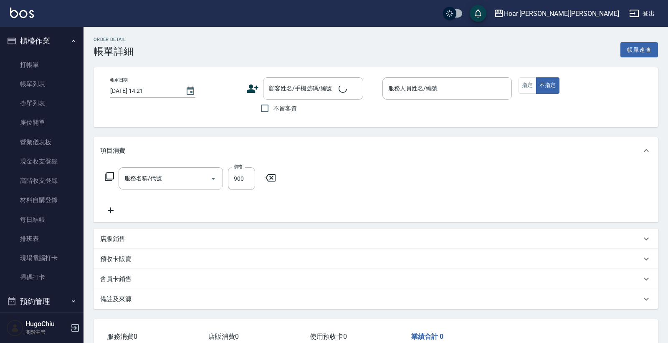
type input "2025/07/26 15:28"
type input "Hugo-1"
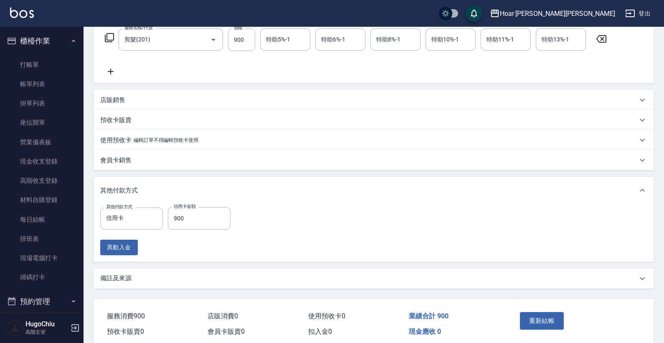
type input "剪髮(201)"
type input "王勝/0976006396/"
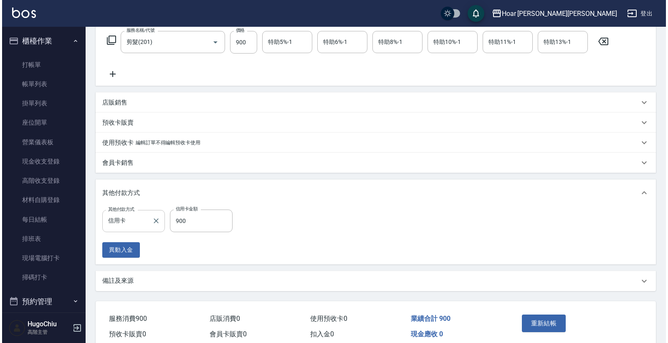
scroll to position [136, 0]
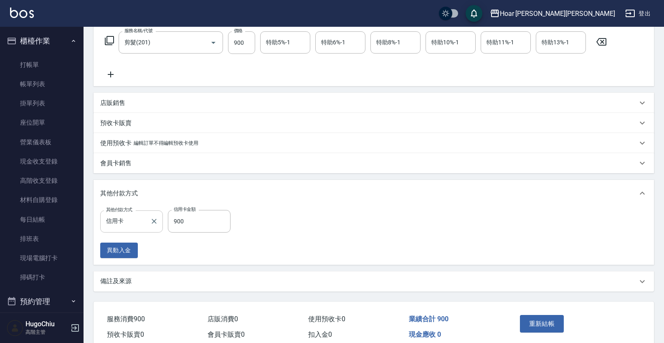
click at [142, 229] on div "信用卡 其他付款方式" at bounding box center [131, 221] width 63 height 22
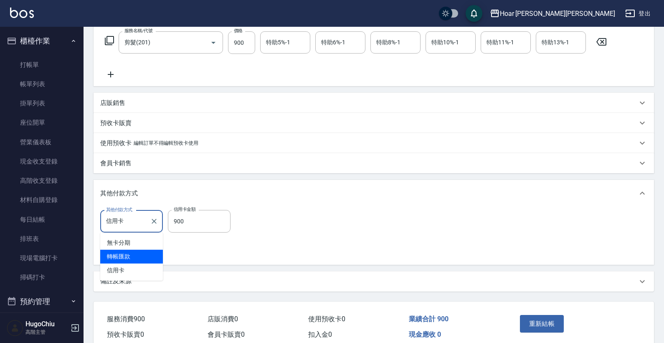
click at [134, 254] on span "轉帳匯款" at bounding box center [131, 256] width 63 height 14
type input "轉帳匯款"
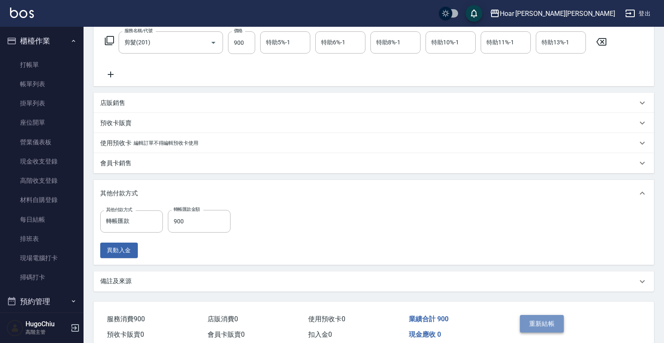
click at [543, 326] on button "重新結帳" at bounding box center [542, 324] width 44 height 18
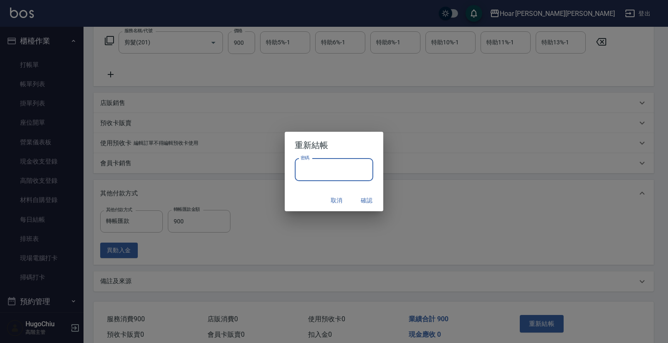
click at [352, 177] on input "密碼" at bounding box center [334, 169] width 79 height 23
type input "********"
click at [364, 198] on button "確認" at bounding box center [366, 200] width 27 height 15
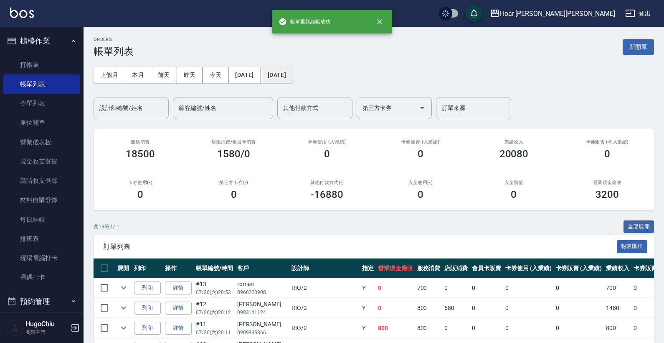
click at [293, 76] on button "2025/07/26" at bounding box center [277, 74] width 32 height 15
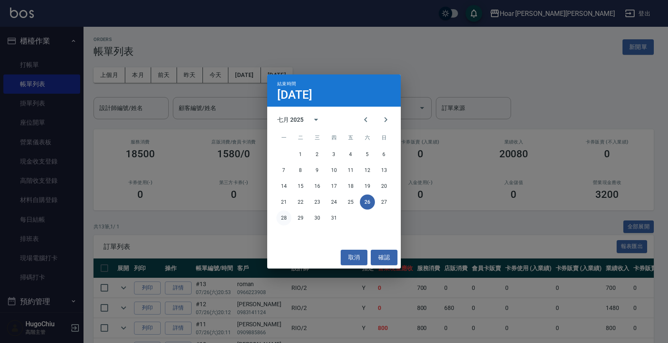
click at [285, 215] on button "28" at bounding box center [284, 217] width 15 height 15
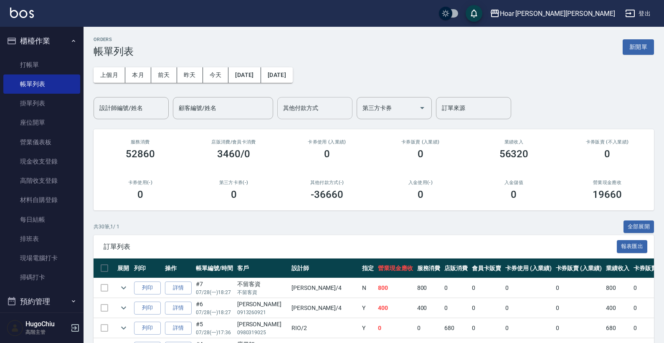
click at [310, 106] on div "其他付款方式 其他付款方式" at bounding box center [314, 108] width 75 height 22
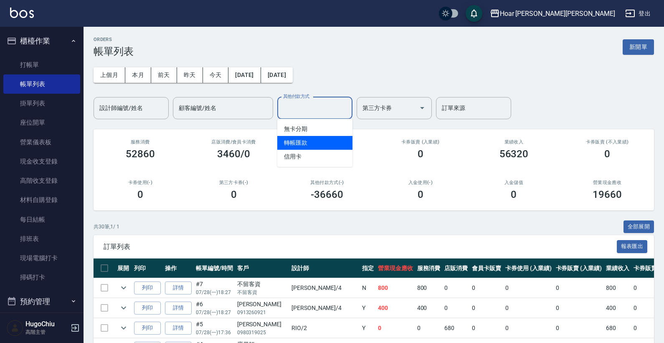
click at [322, 145] on span "轉帳匯款" at bounding box center [314, 143] width 75 height 14
type input "轉帳匯款"
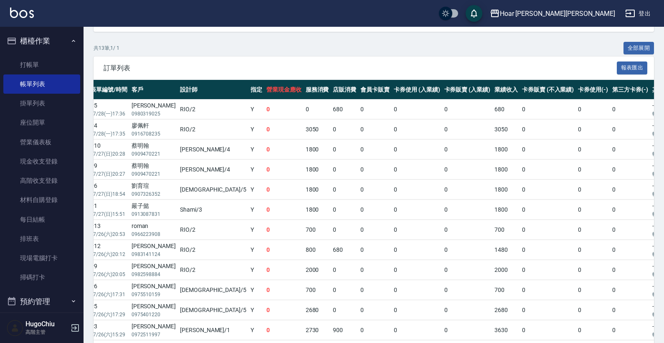
scroll to position [0, 107]
click at [63, 183] on link "高階收支登錄" at bounding box center [41, 180] width 77 height 19
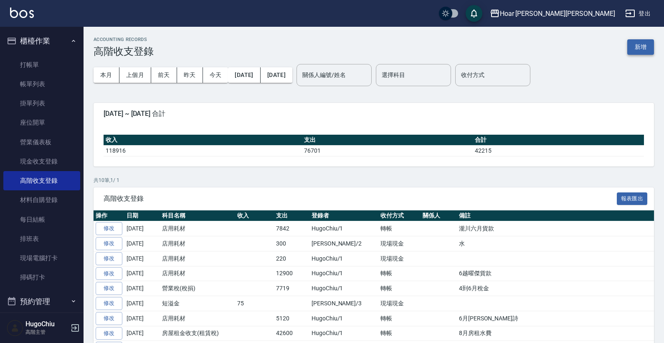
click at [652, 51] on button "新增" at bounding box center [640, 46] width 27 height 15
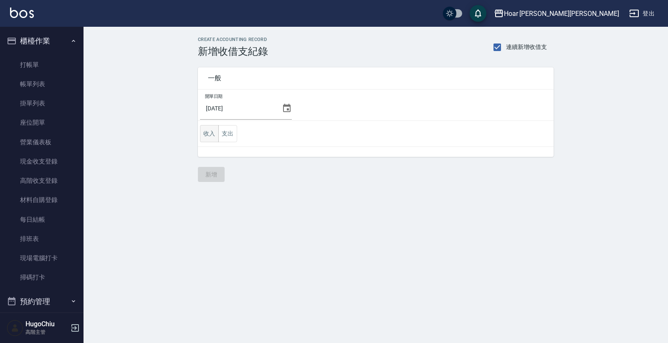
click at [214, 136] on button "收入" at bounding box center [209, 133] width 19 height 17
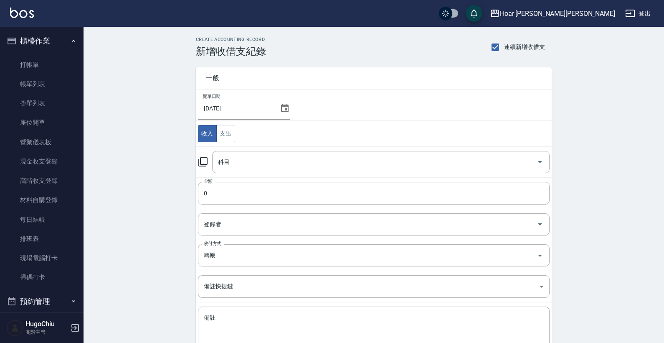
click at [286, 112] on icon at bounding box center [285, 108] width 10 height 10
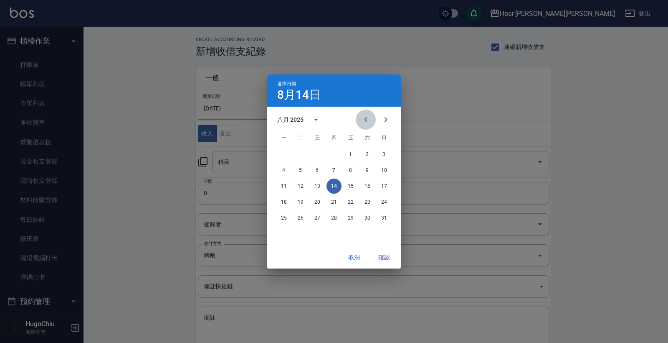
click at [368, 117] on icon "Previous month" at bounding box center [366, 119] width 10 height 10
click at [285, 217] on button "28" at bounding box center [284, 217] width 15 height 15
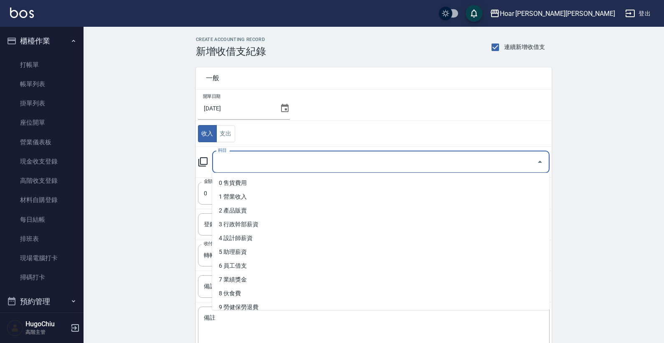
click at [243, 162] on input "科目" at bounding box center [374, 162] width 317 height 15
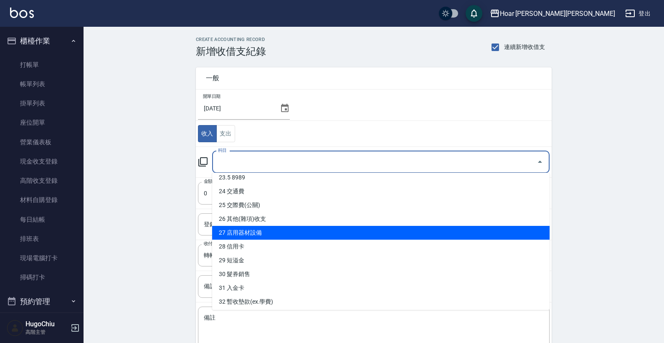
scroll to position [337, 0]
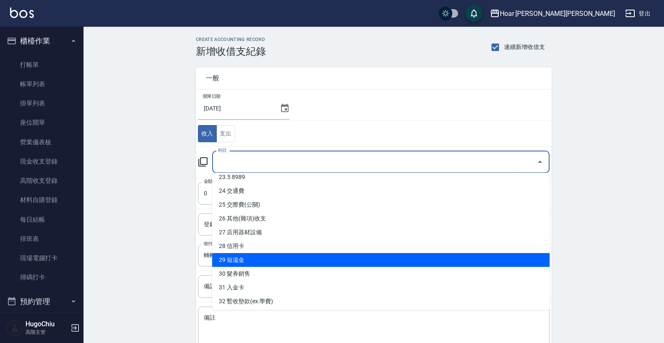
click at [248, 259] on li "29 短溢金" at bounding box center [381, 260] width 338 height 14
type input "29 短溢金"
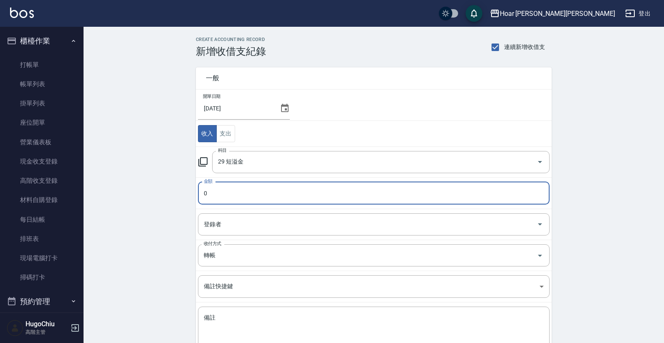
click at [252, 201] on input "0" at bounding box center [374, 193] width 352 height 23
type input "010"
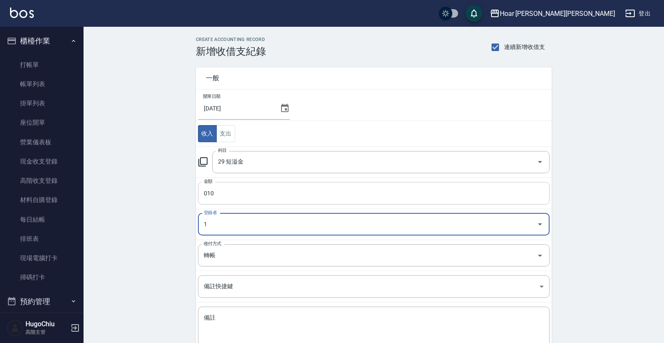
type input "HugoChiu-1"
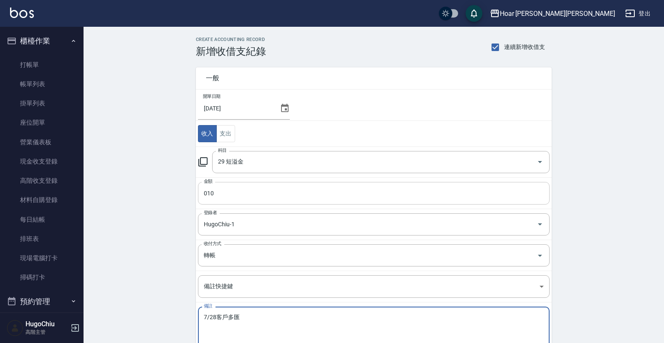
type textarea "7/28客戶多匯"
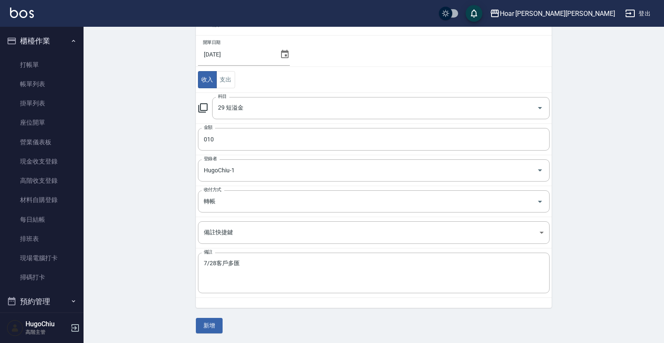
scroll to position [53, 0]
click at [218, 324] on button "新增" at bounding box center [209, 325] width 27 height 15
